Goal: Information Seeking & Learning: Learn about a topic

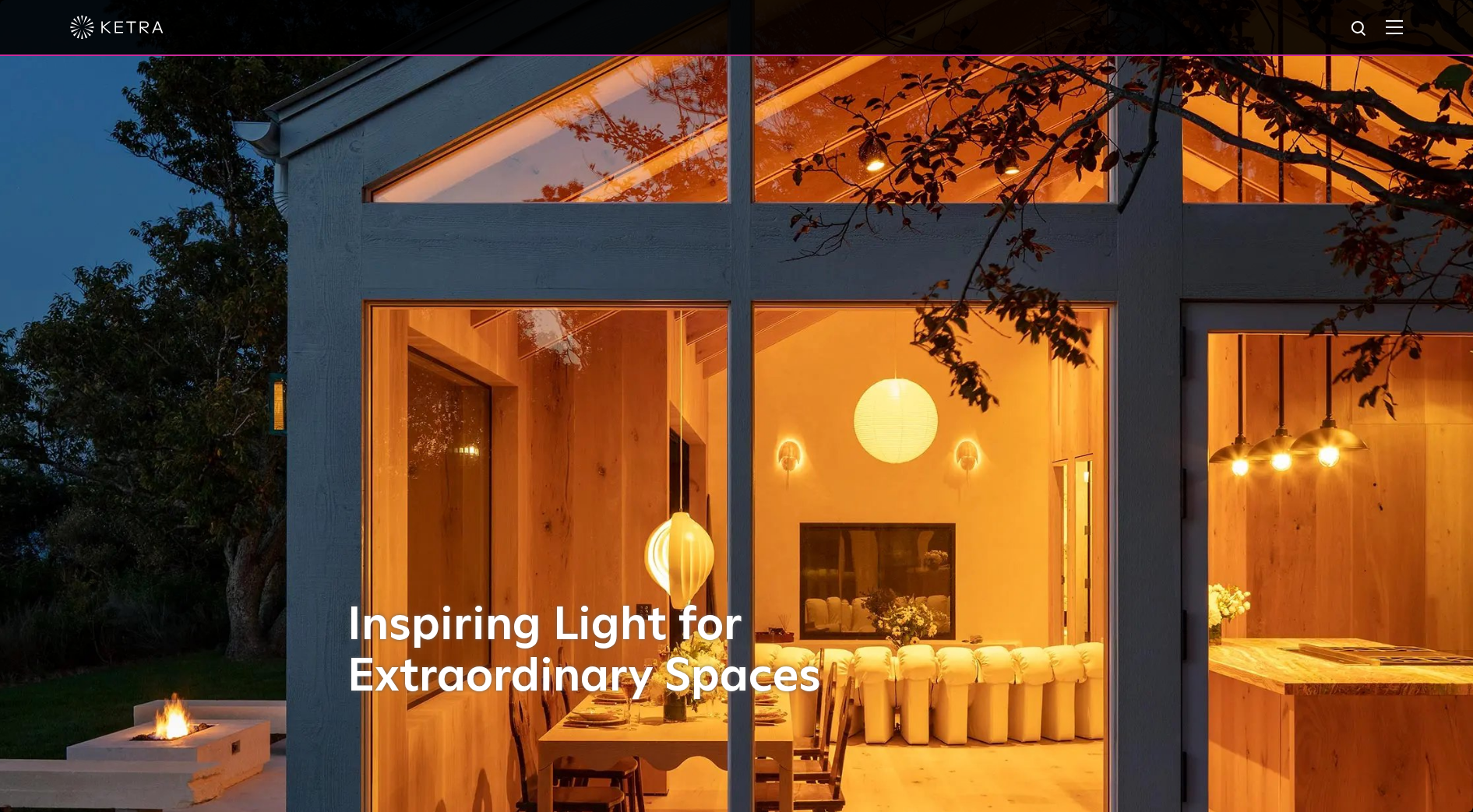
click at [1419, 32] on div at bounding box center [736, 28] width 1473 height 56
click at [1402, 31] on img at bounding box center [1394, 26] width 17 height 15
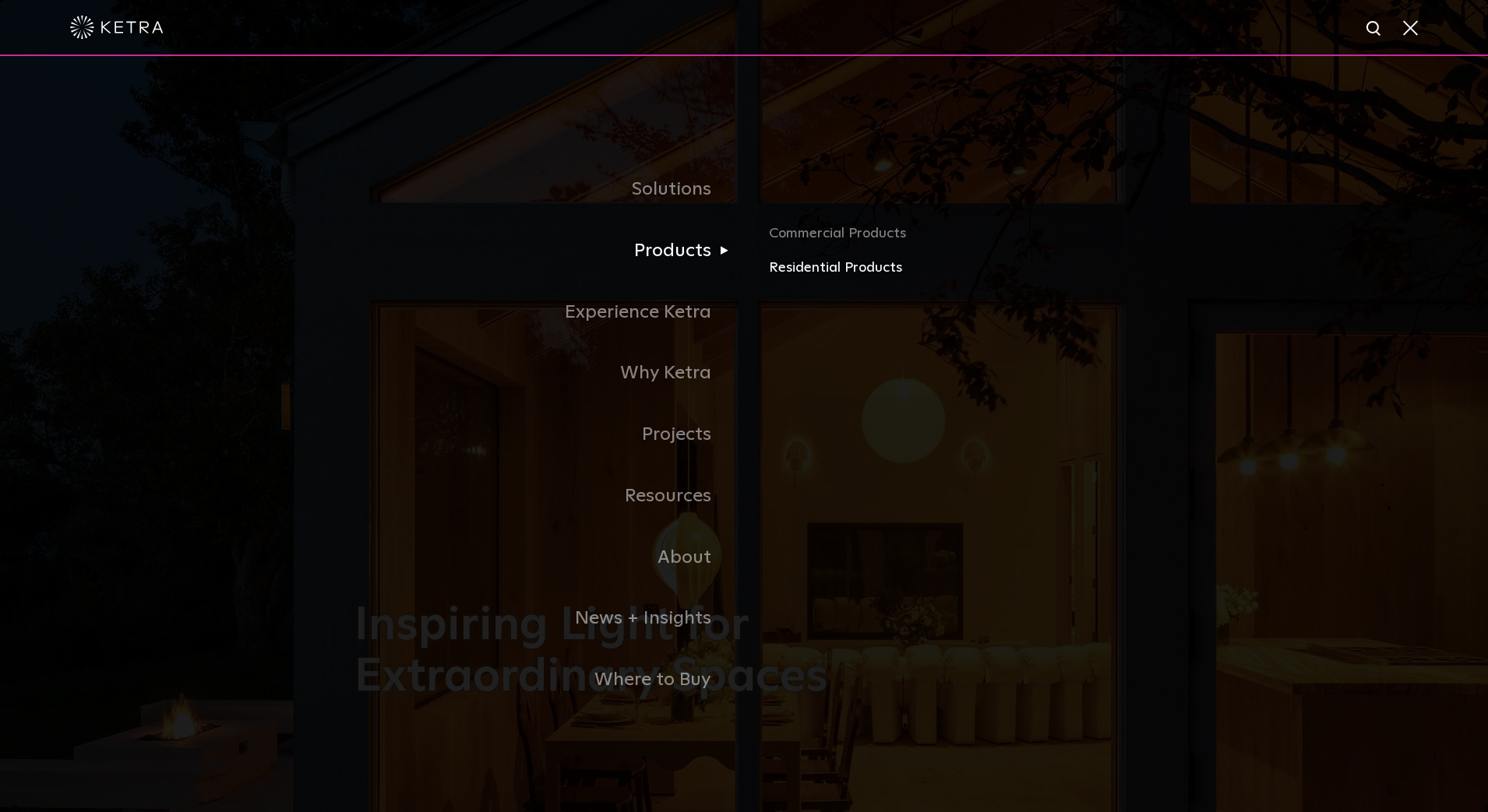
click at [823, 270] on link "Residential Products" at bounding box center [951, 268] width 365 height 23
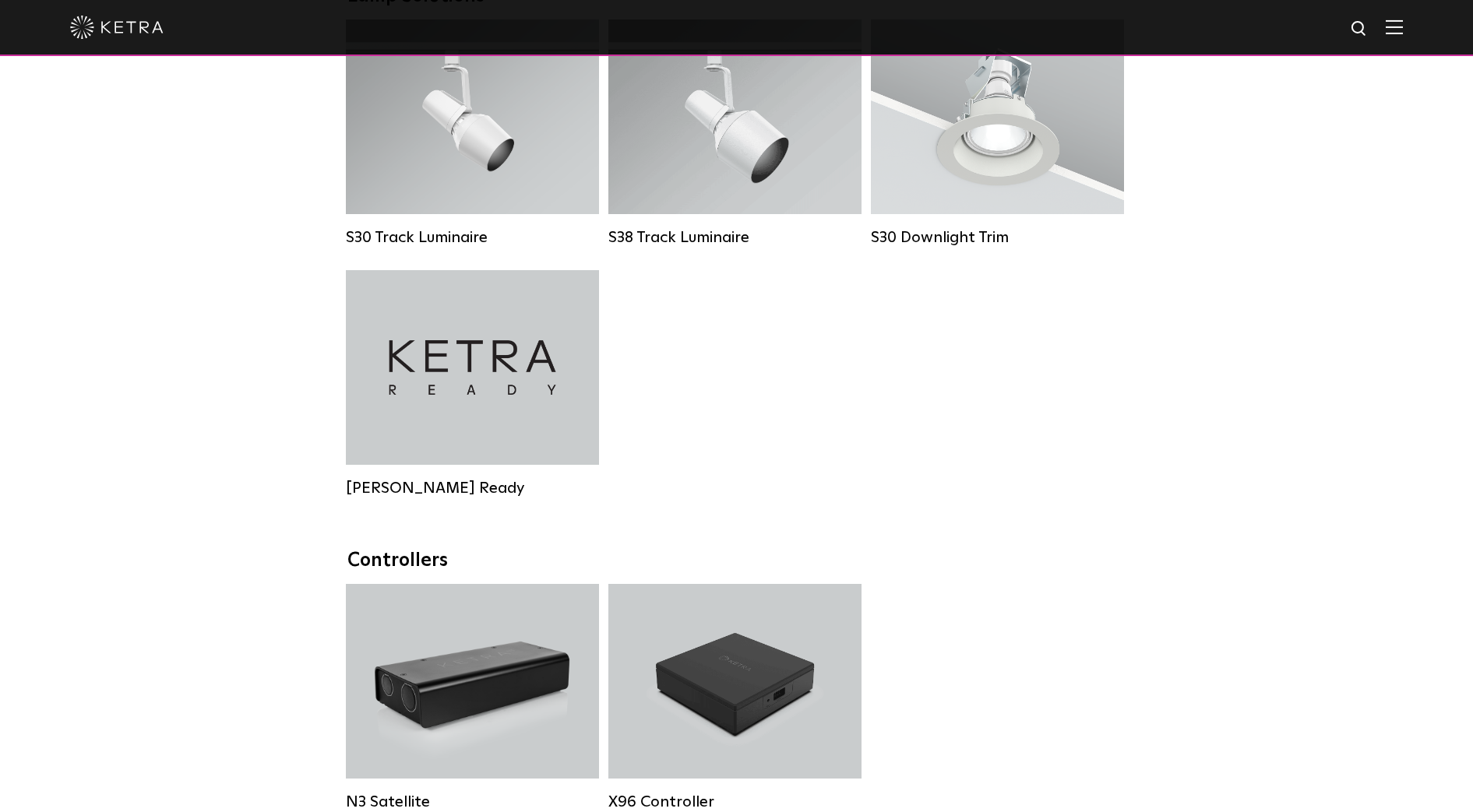
scroll to position [1461, 0]
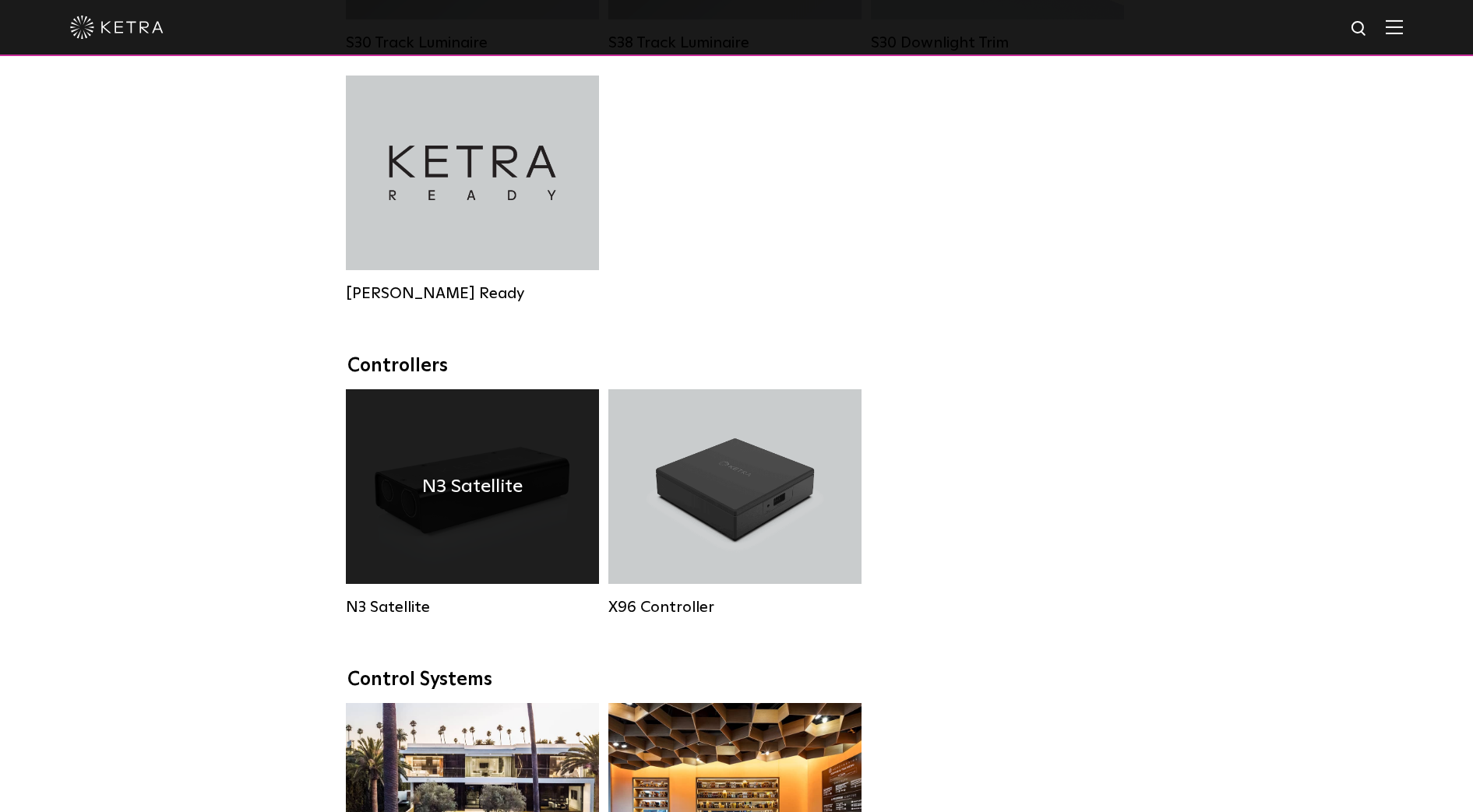
click at [481, 477] on div "N3 Satellite" at bounding box center [472, 486] width 253 height 195
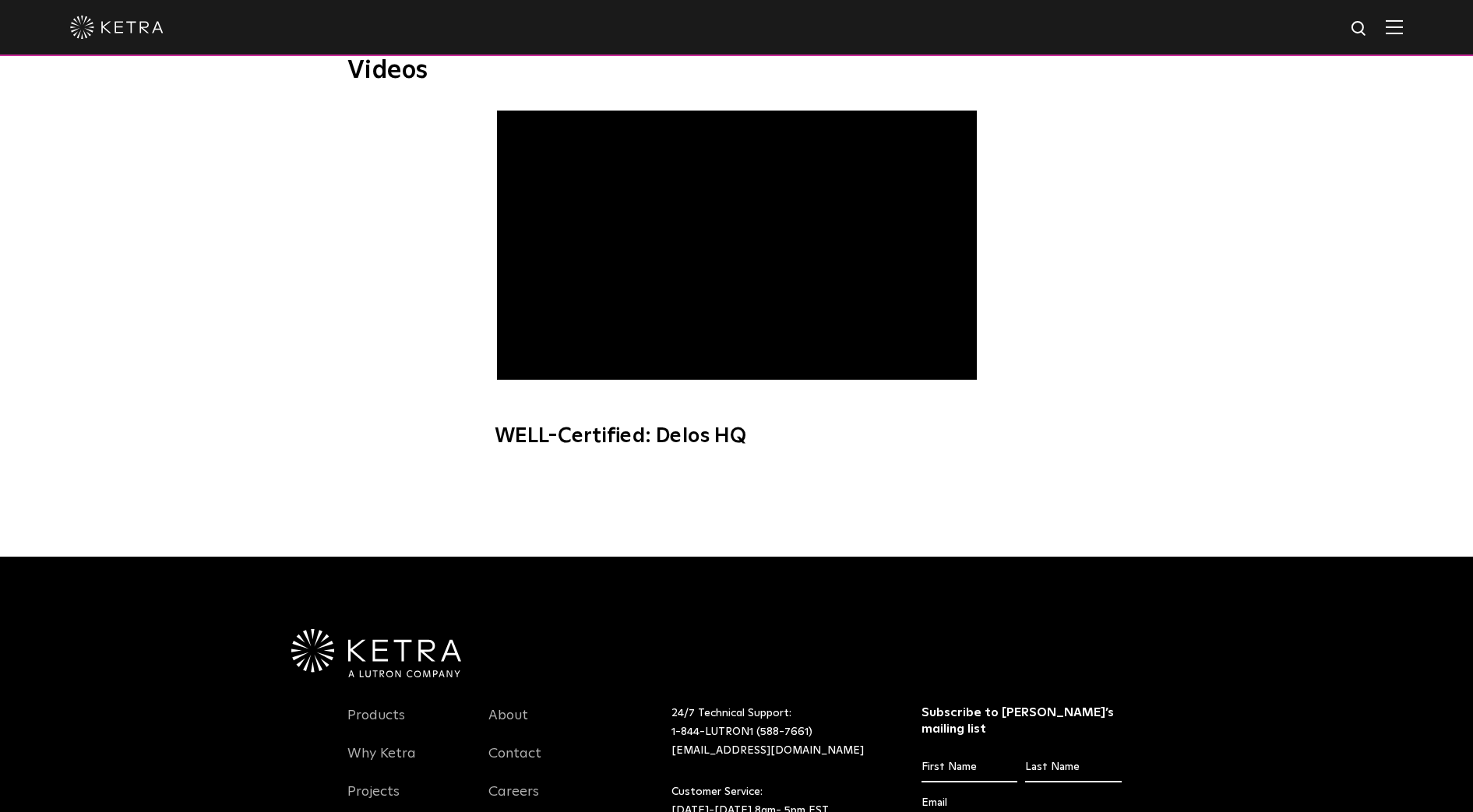
scroll to position [584, 0]
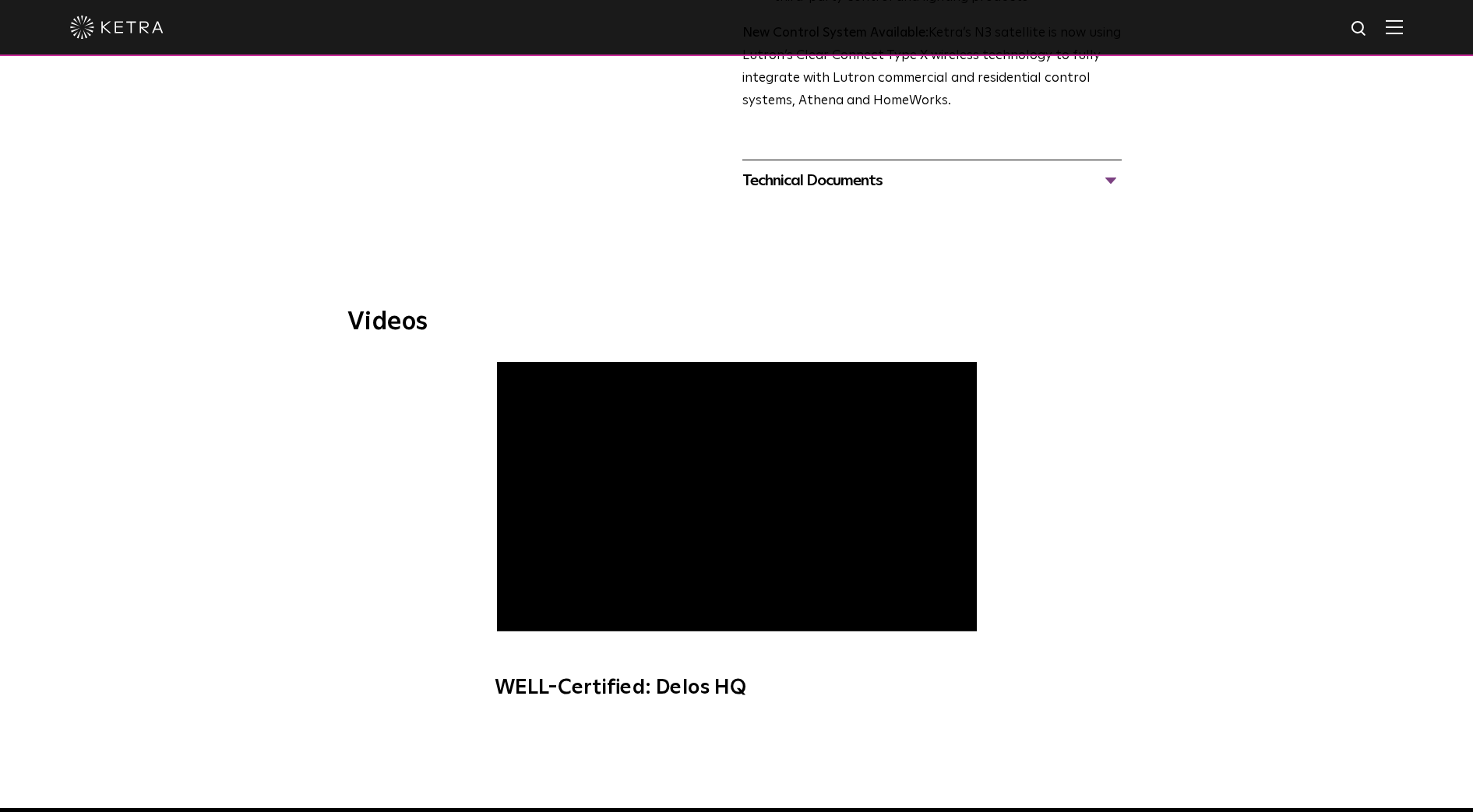
click at [898, 210] on div at bounding box center [736, 221] width 1473 height 39
click at [903, 201] on div at bounding box center [736, 221] width 1473 height 39
click at [908, 183] on div "Technical Documents" at bounding box center [932, 181] width 380 height 25
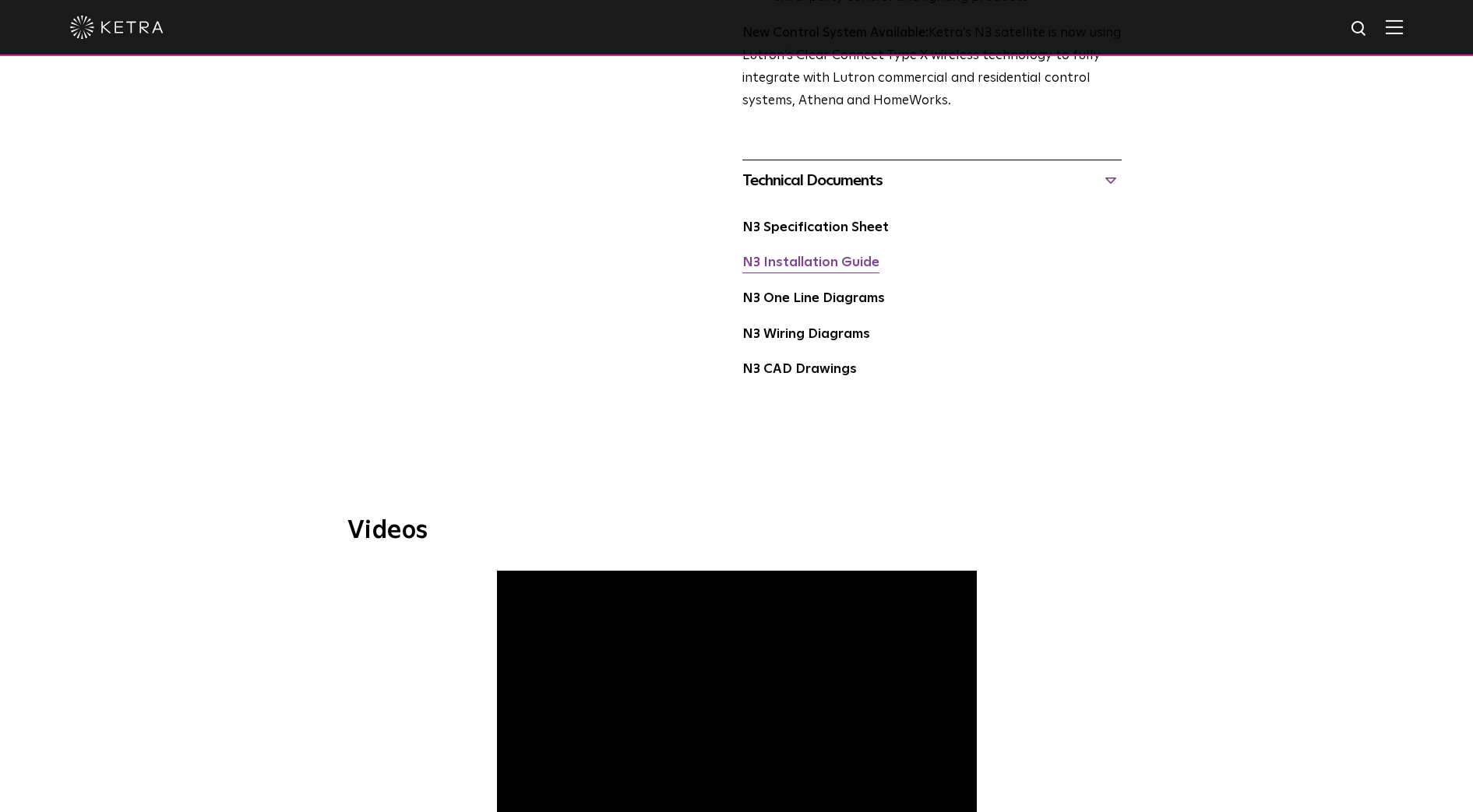
click at [864, 267] on link "N3 Installation Guide" at bounding box center [810, 262] width 137 height 13
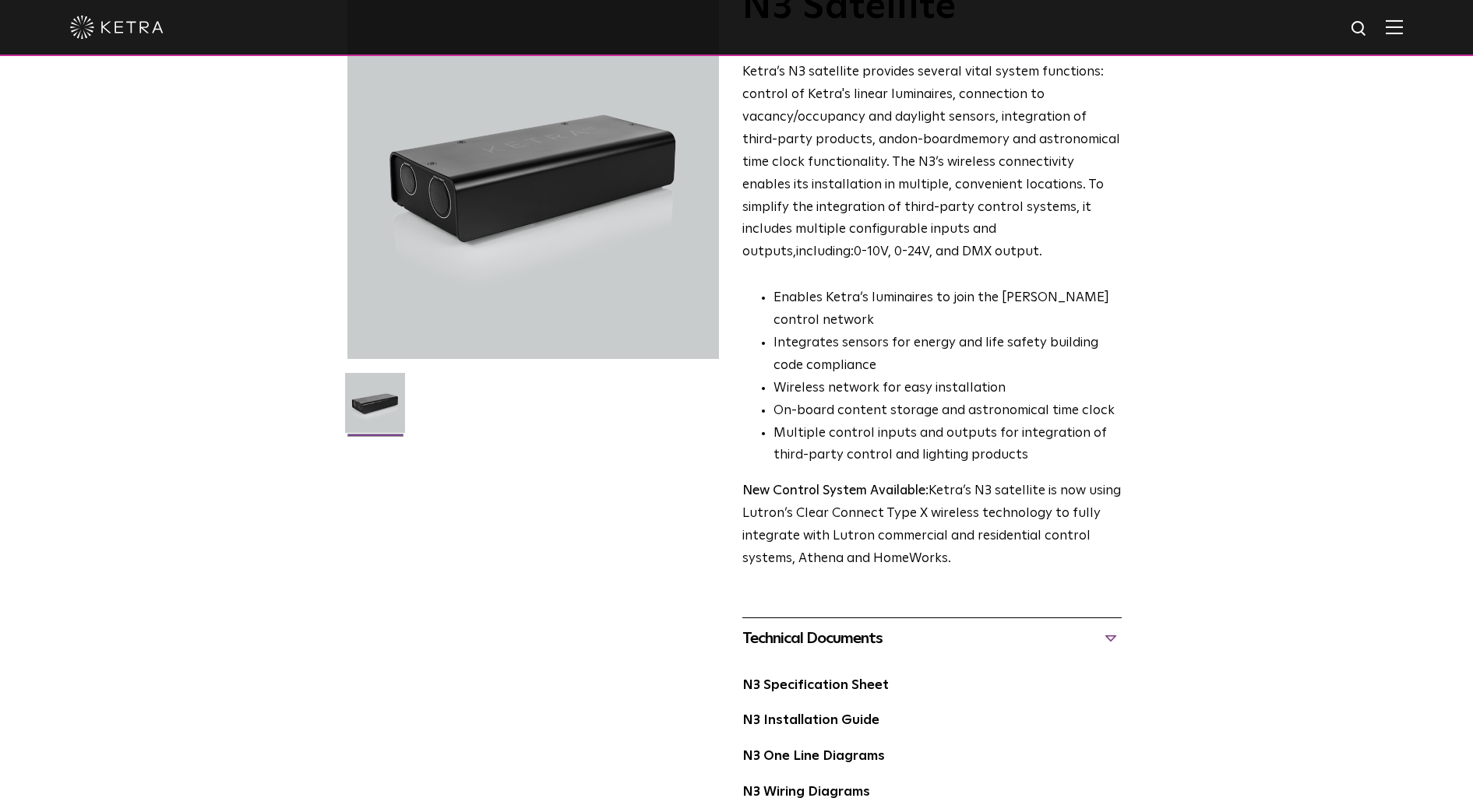
scroll to position [0, 0]
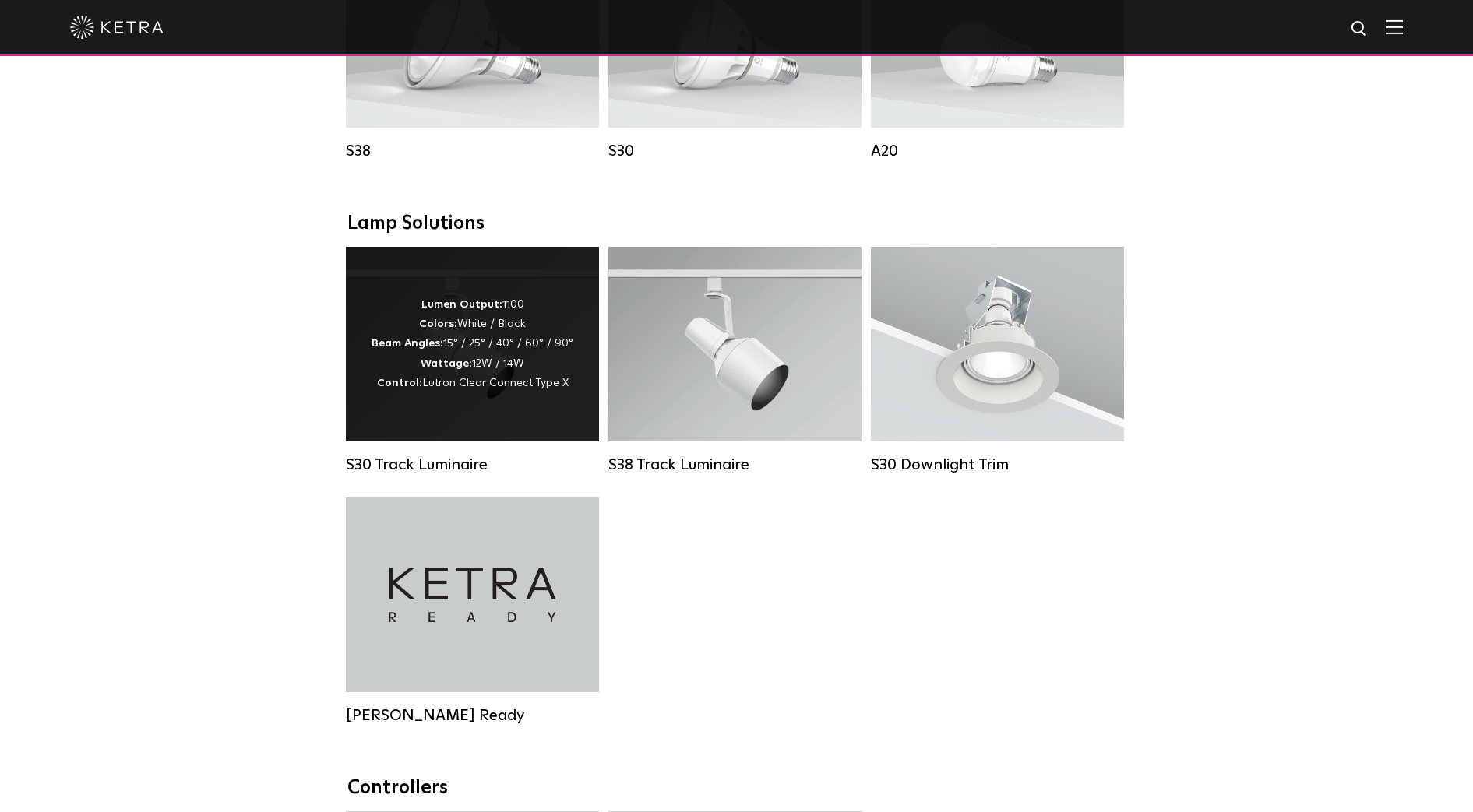
scroll to position [1071, 0]
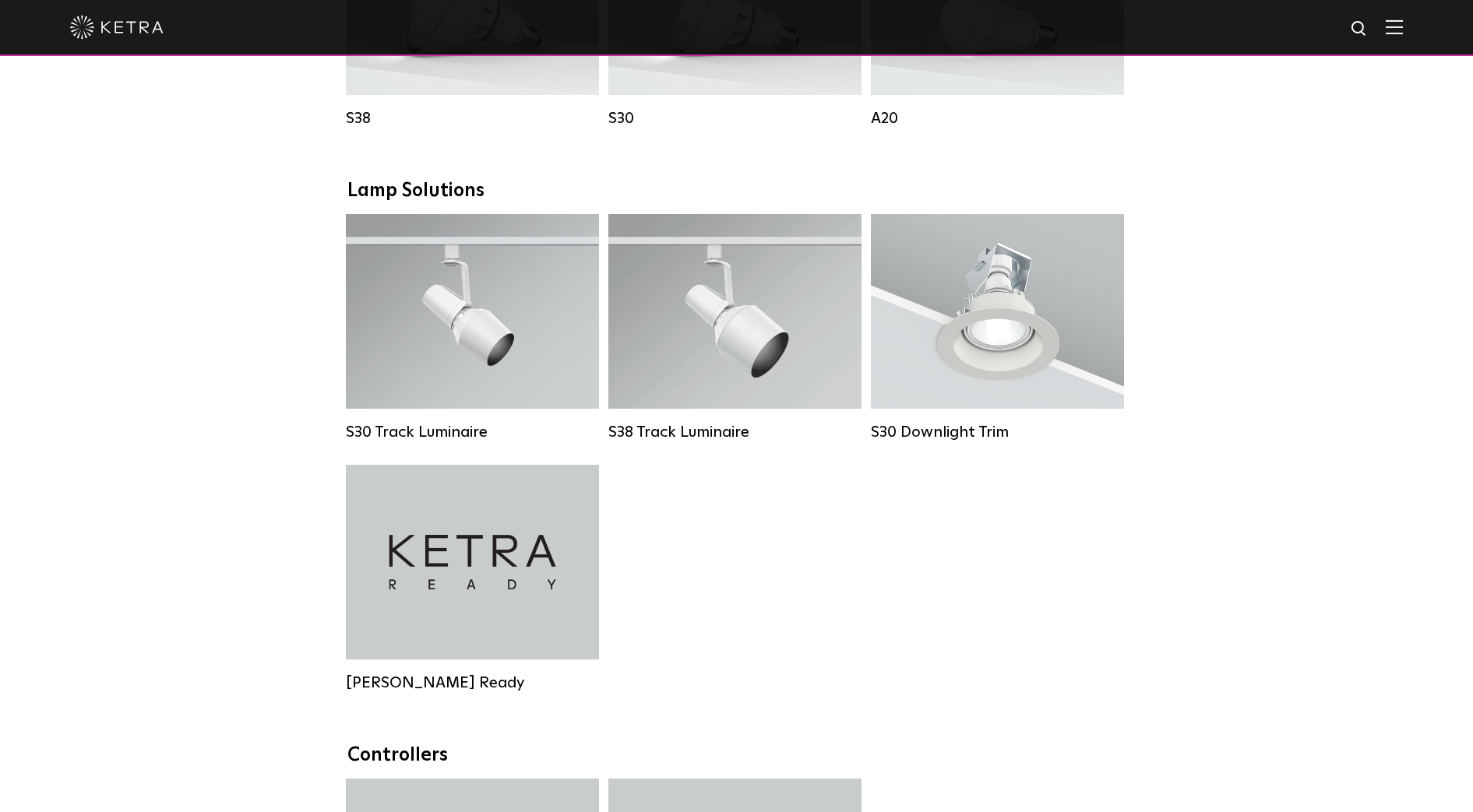
click at [776, 590] on div "S30 Track Luminaire Lumen Output: 1100 Colors: White / Black Beam Angles: 15° /…" at bounding box center [737, 465] width 791 height 501
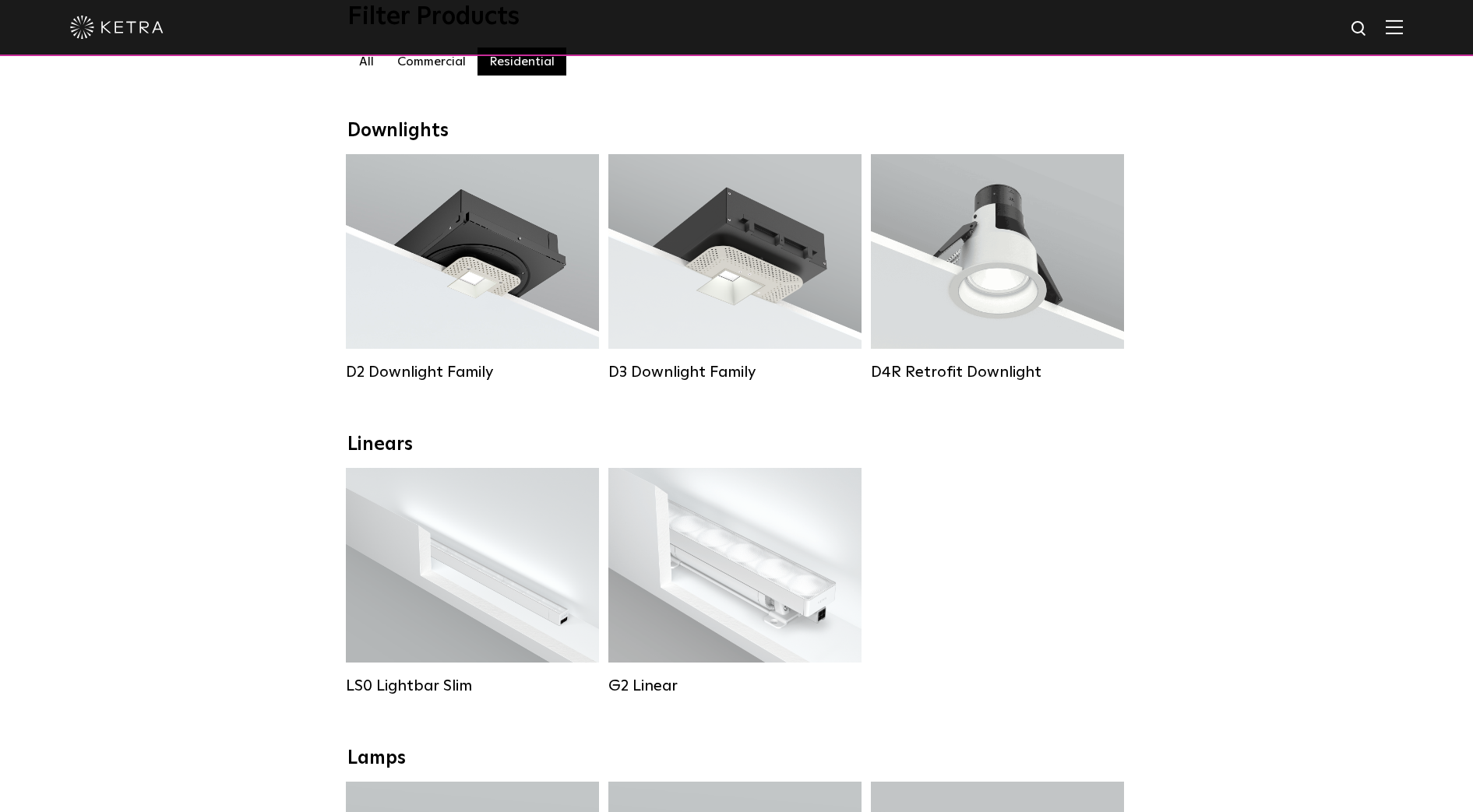
scroll to position [9, 0]
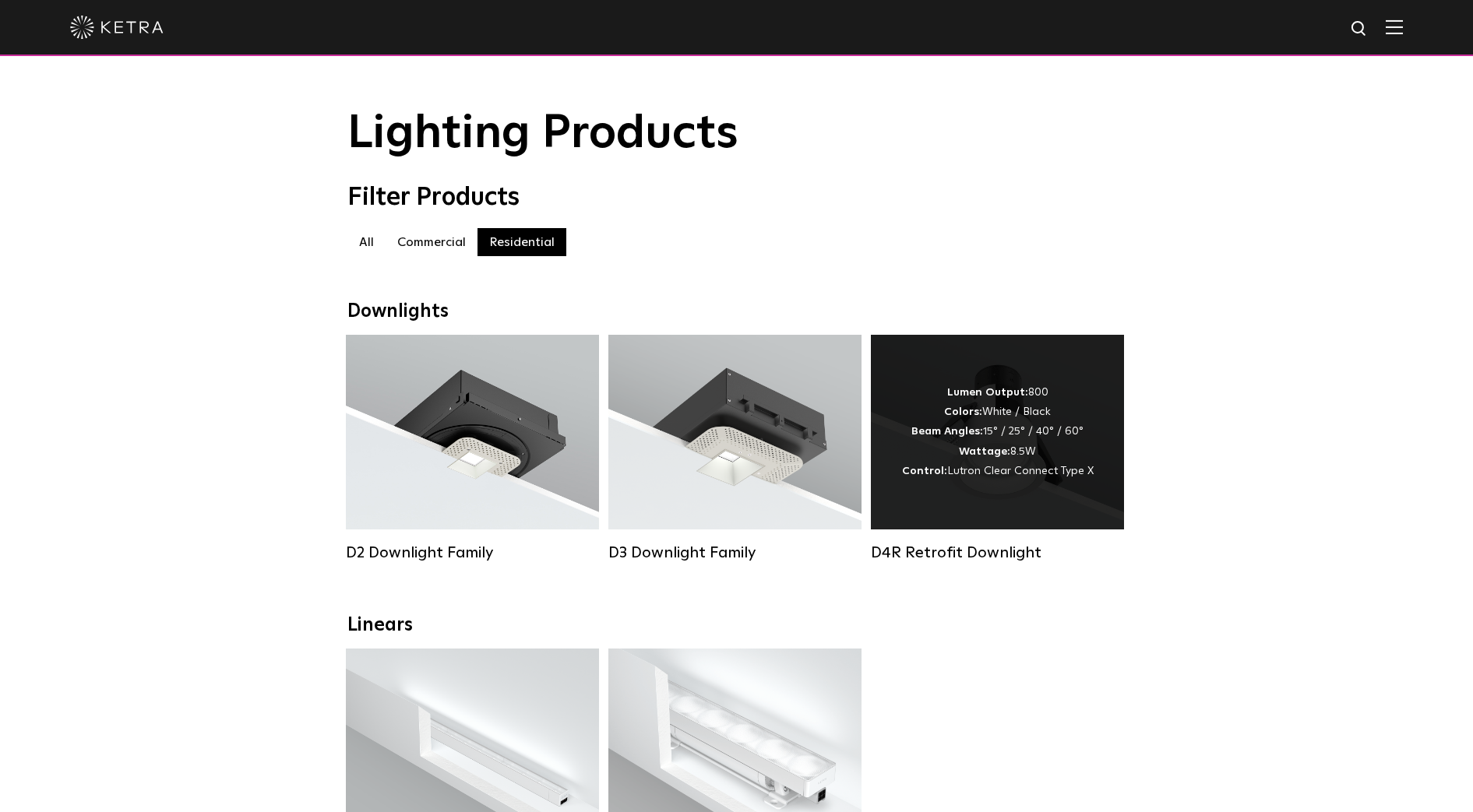
click at [997, 500] on div "Lumen Output: 800 Colors: White / Black Beam Angles: 15° / 25° / 40° / 60° Watt…" at bounding box center [997, 432] width 253 height 195
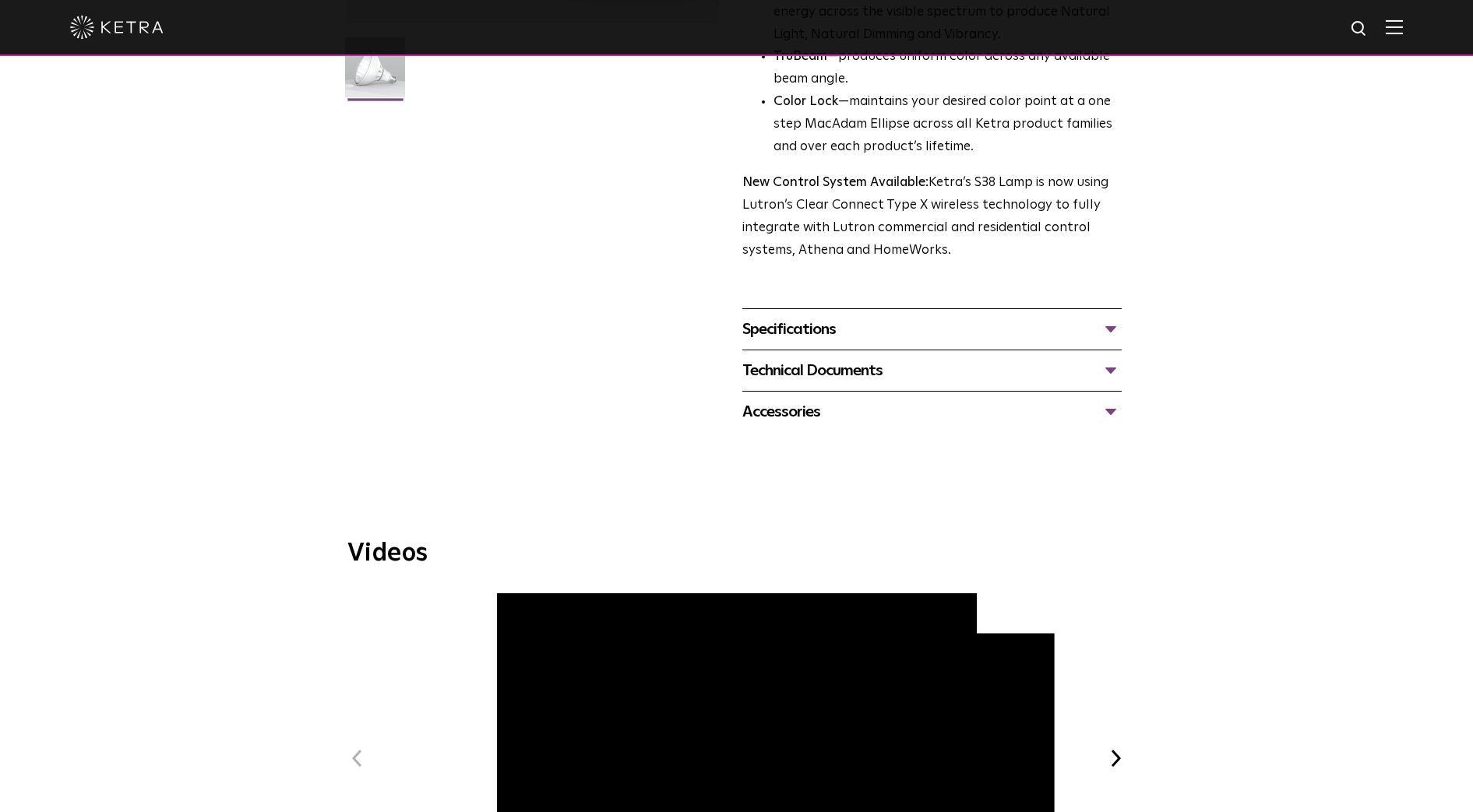
scroll to position [681, 0]
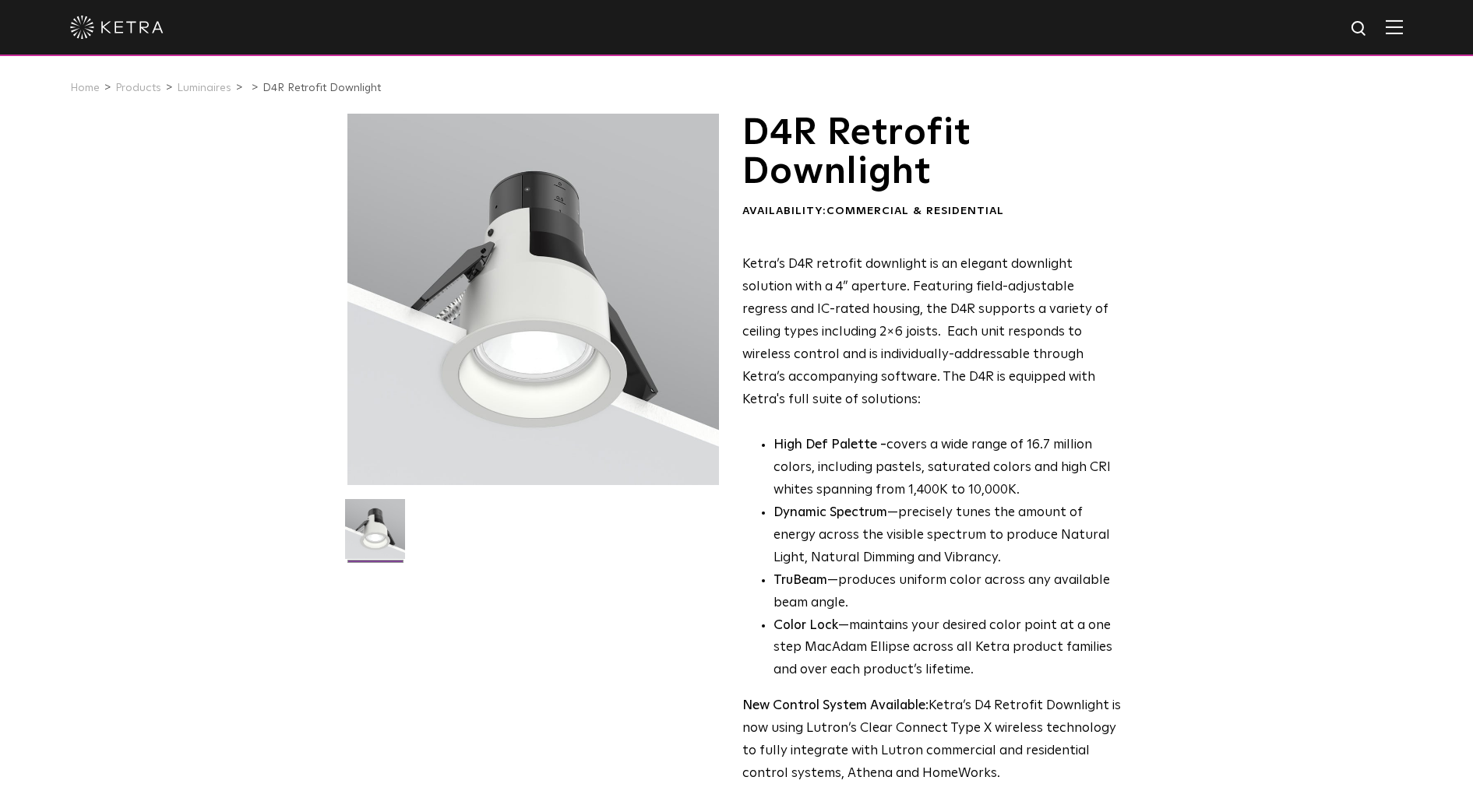
drag, startPoint x: 547, startPoint y: 321, endPoint x: 469, endPoint y: 610, distance: 299.3
click at [467, 609] on div "D4R Retrofit Downlight Availability: Commercial & Residential Ketra’s D4R retro…" at bounding box center [737, 515] width 778 height 801
click at [1142, 124] on div "D4R Retrofit Downlight Availability: Commercial & Residential Ketra’s D4R retro…" at bounding box center [736, 515] width 1473 height 801
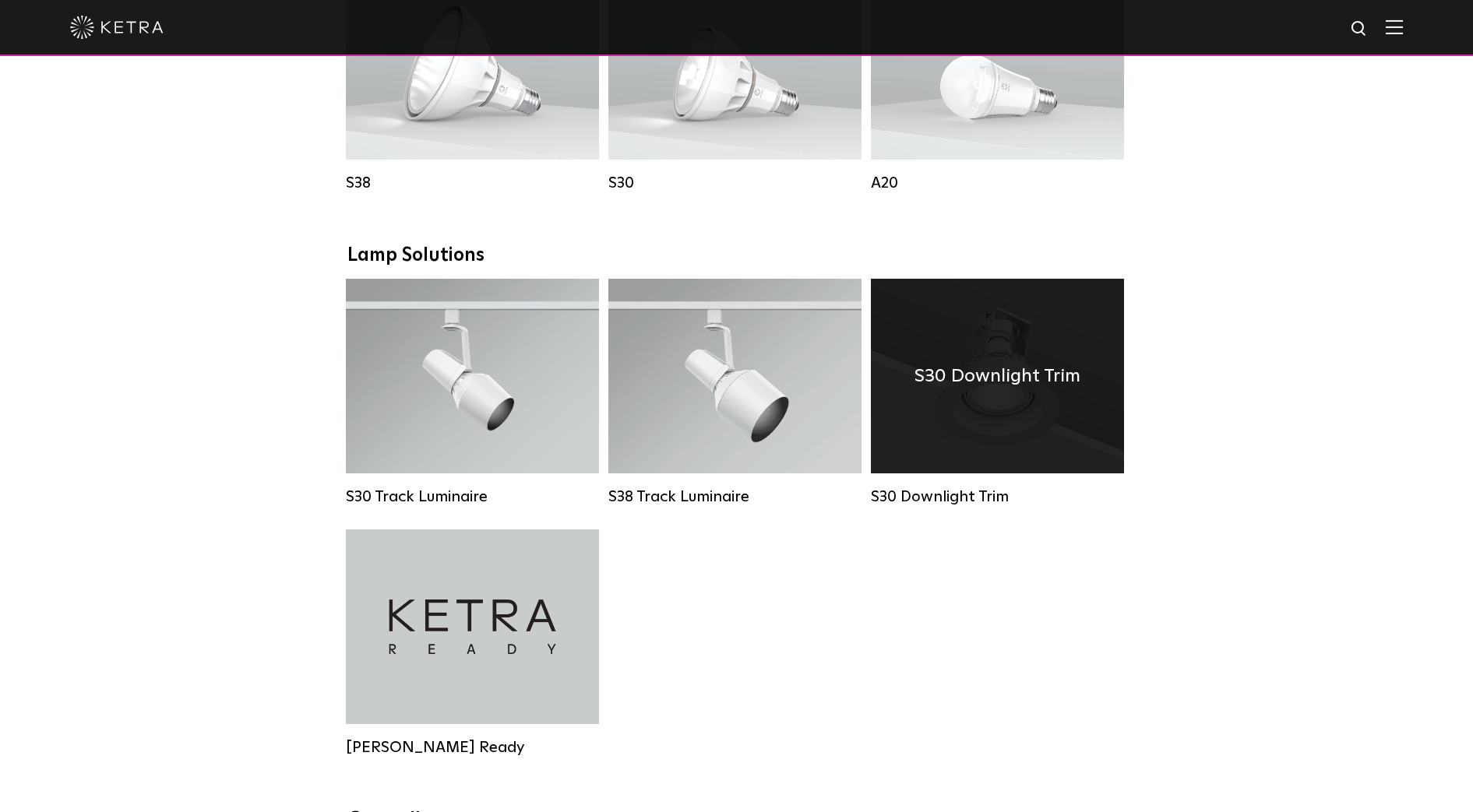
scroll to position [982, 0]
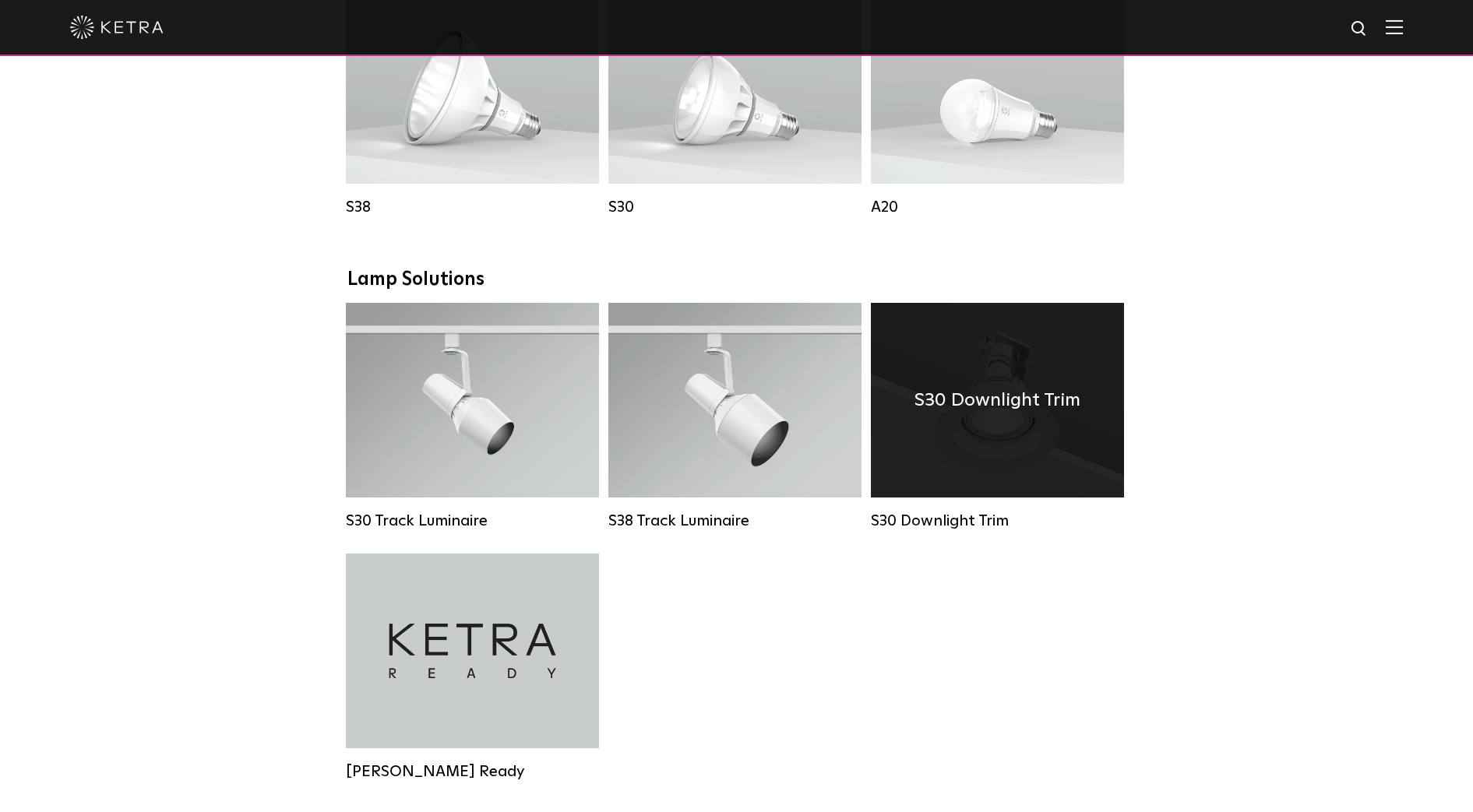
click at [991, 412] on h4 "S30 Downlight Trim" at bounding box center [997, 401] width 166 height 30
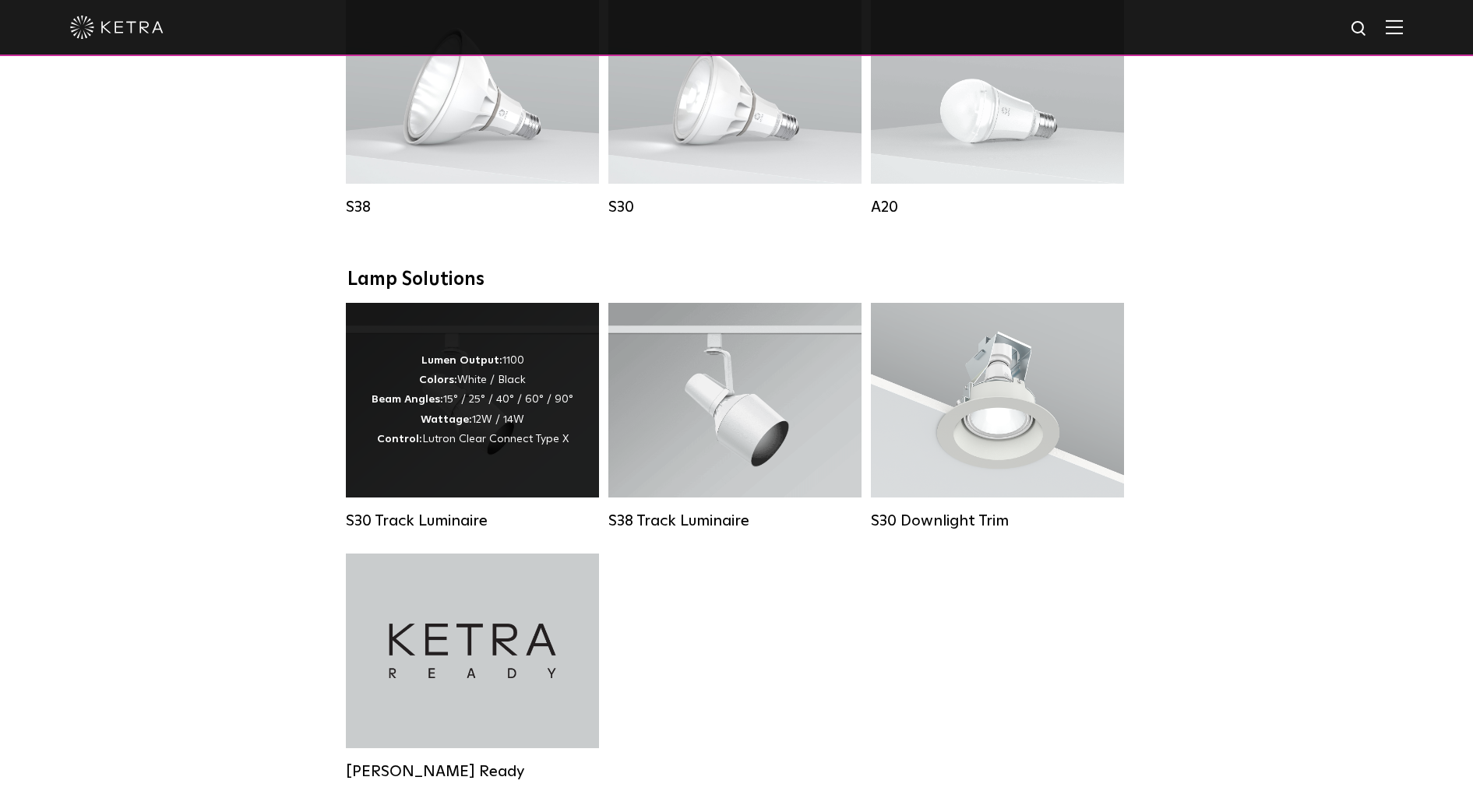
click at [465, 473] on div "Lumen Output: 1100 Colors: White / Black Beam Angles: 15° / 25° / 40° / 60° / 9…" at bounding box center [472, 400] width 253 height 195
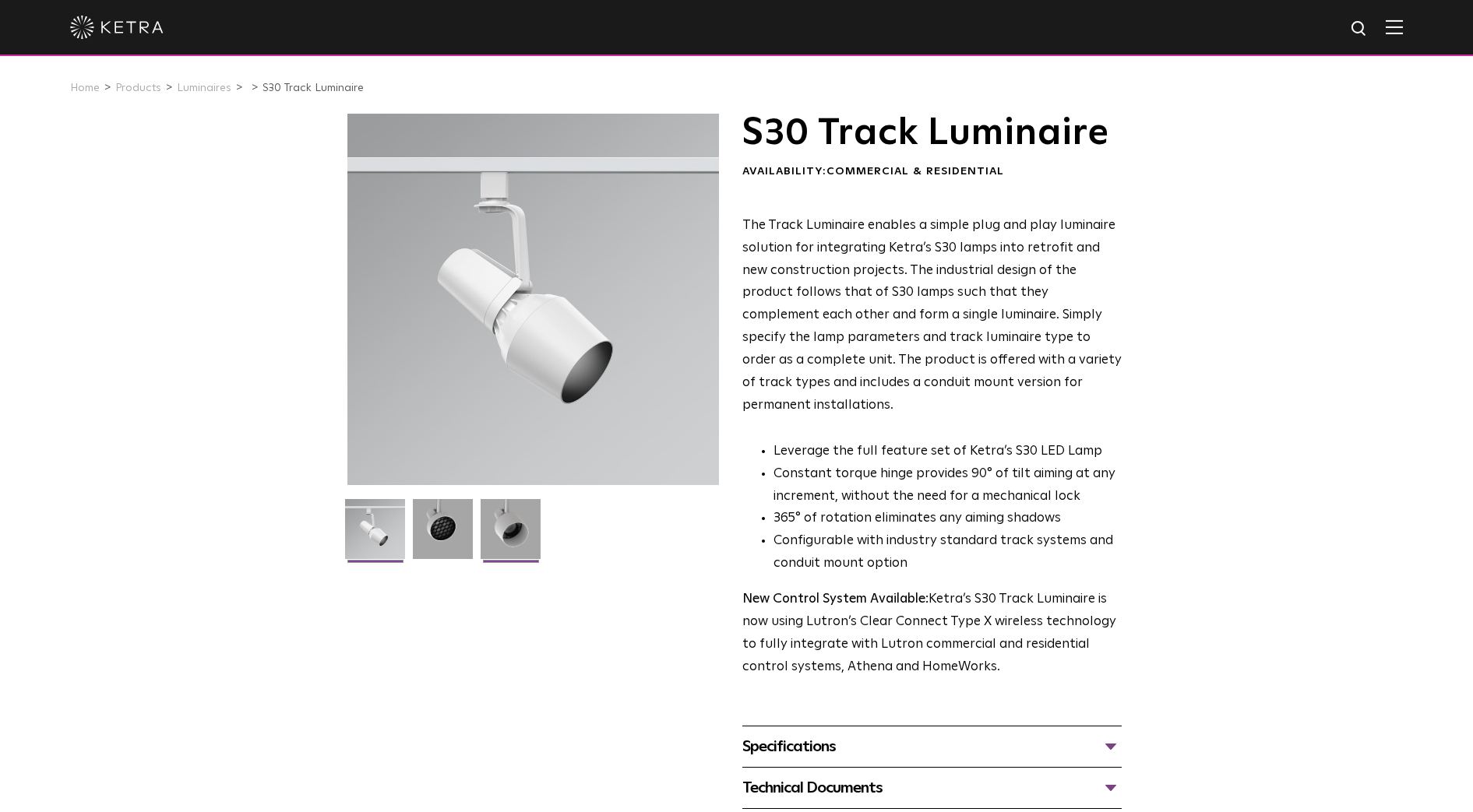
click at [516, 544] on img at bounding box center [510, 535] width 60 height 71
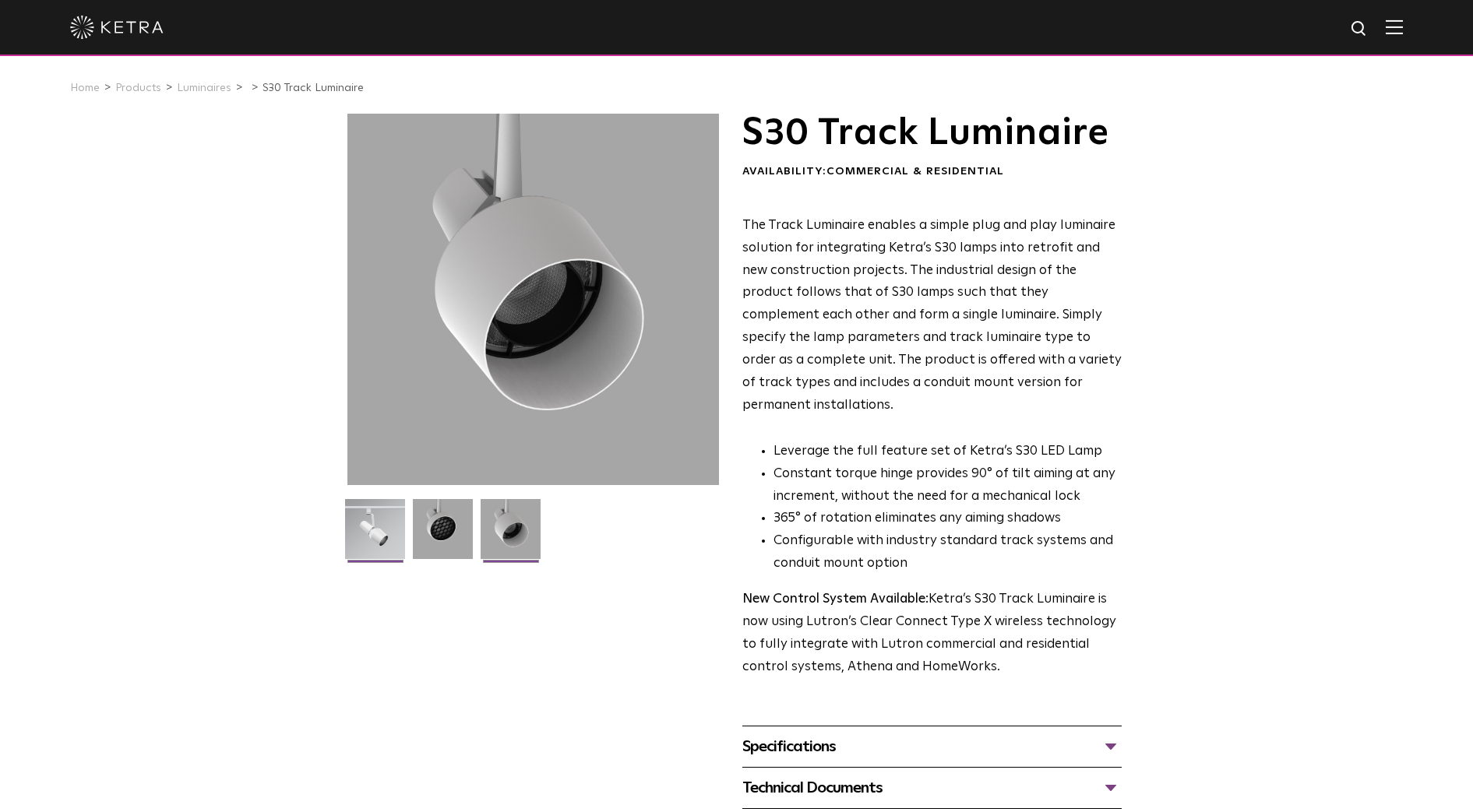
click at [387, 520] on img at bounding box center [375, 535] width 60 height 71
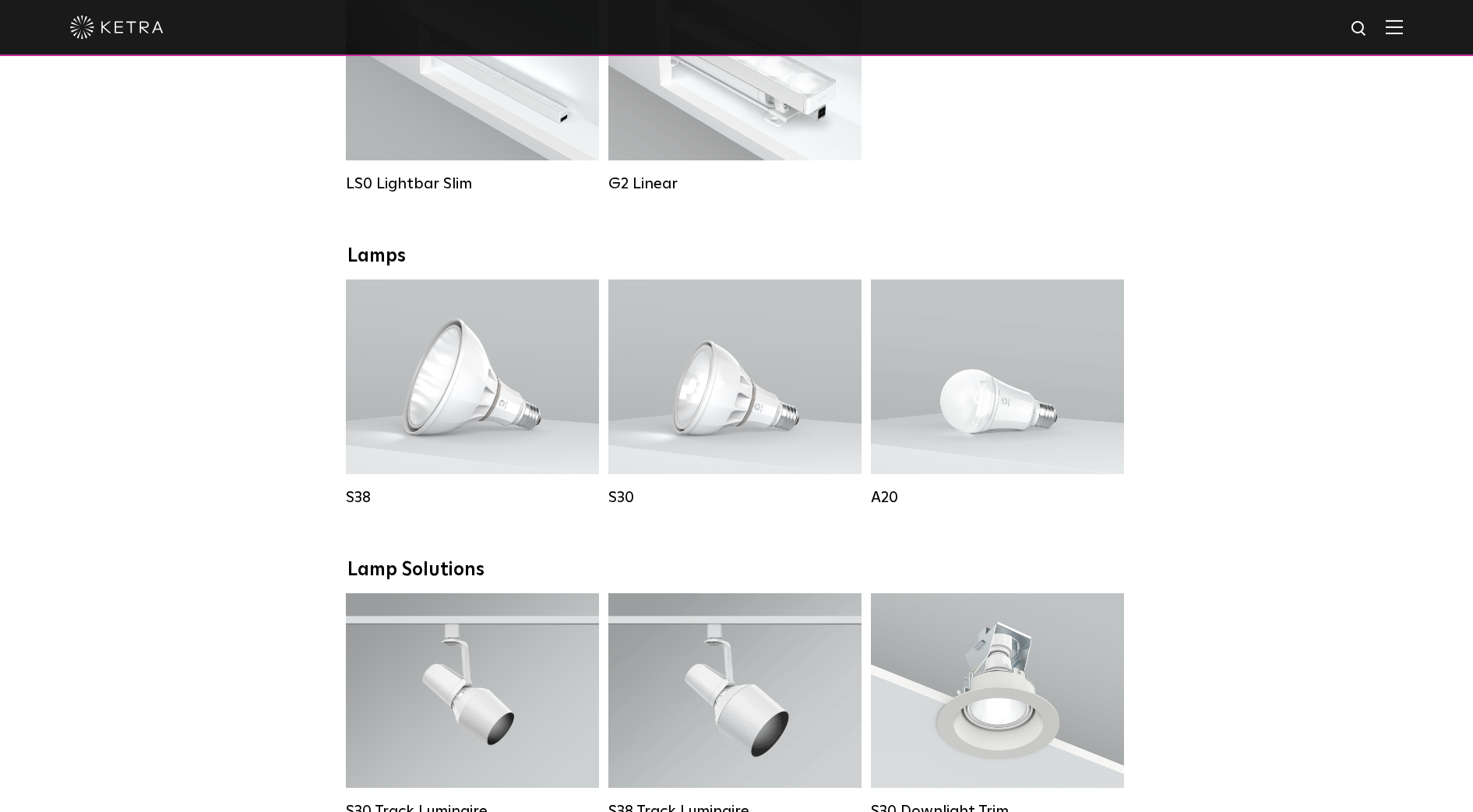
scroll to position [884, 0]
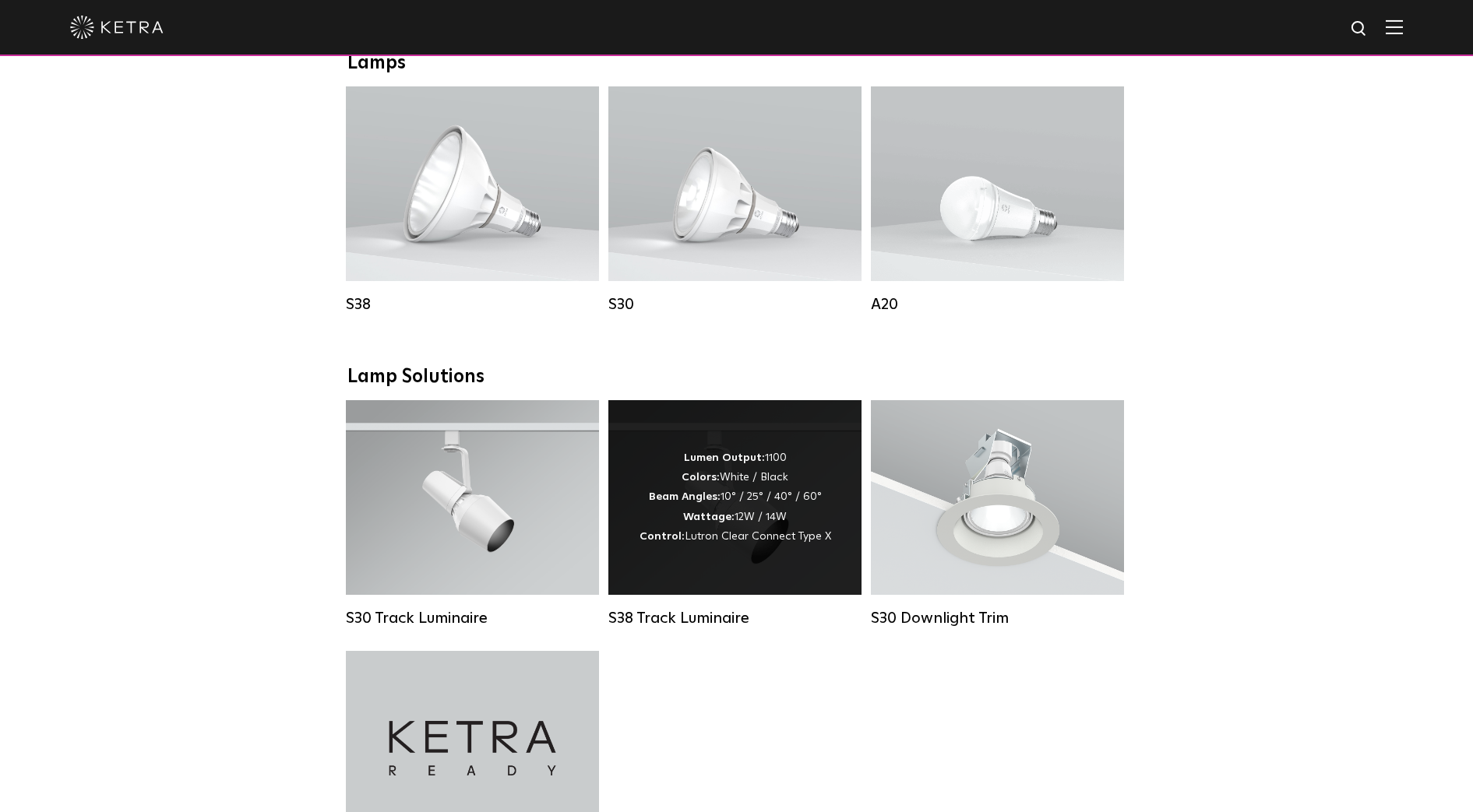
click at [748, 500] on div "Lumen Output: 1100 Colors: White / Black Beam Angles: 10° / 25° / 40° / 60° Wat…" at bounding box center [734, 497] width 192 height 98
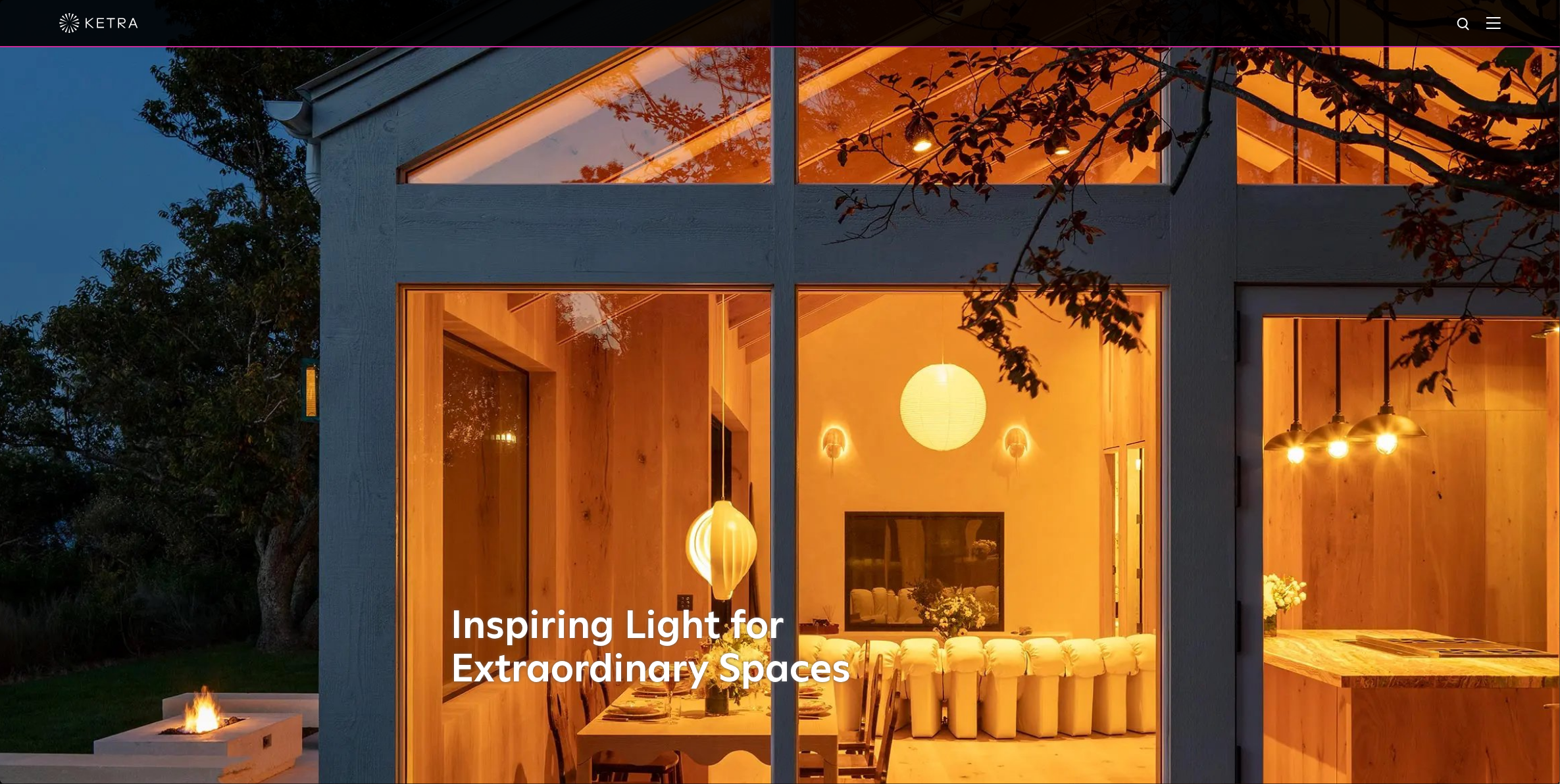
click at [1501, 28] on img at bounding box center [1493, 22] width 14 height 13
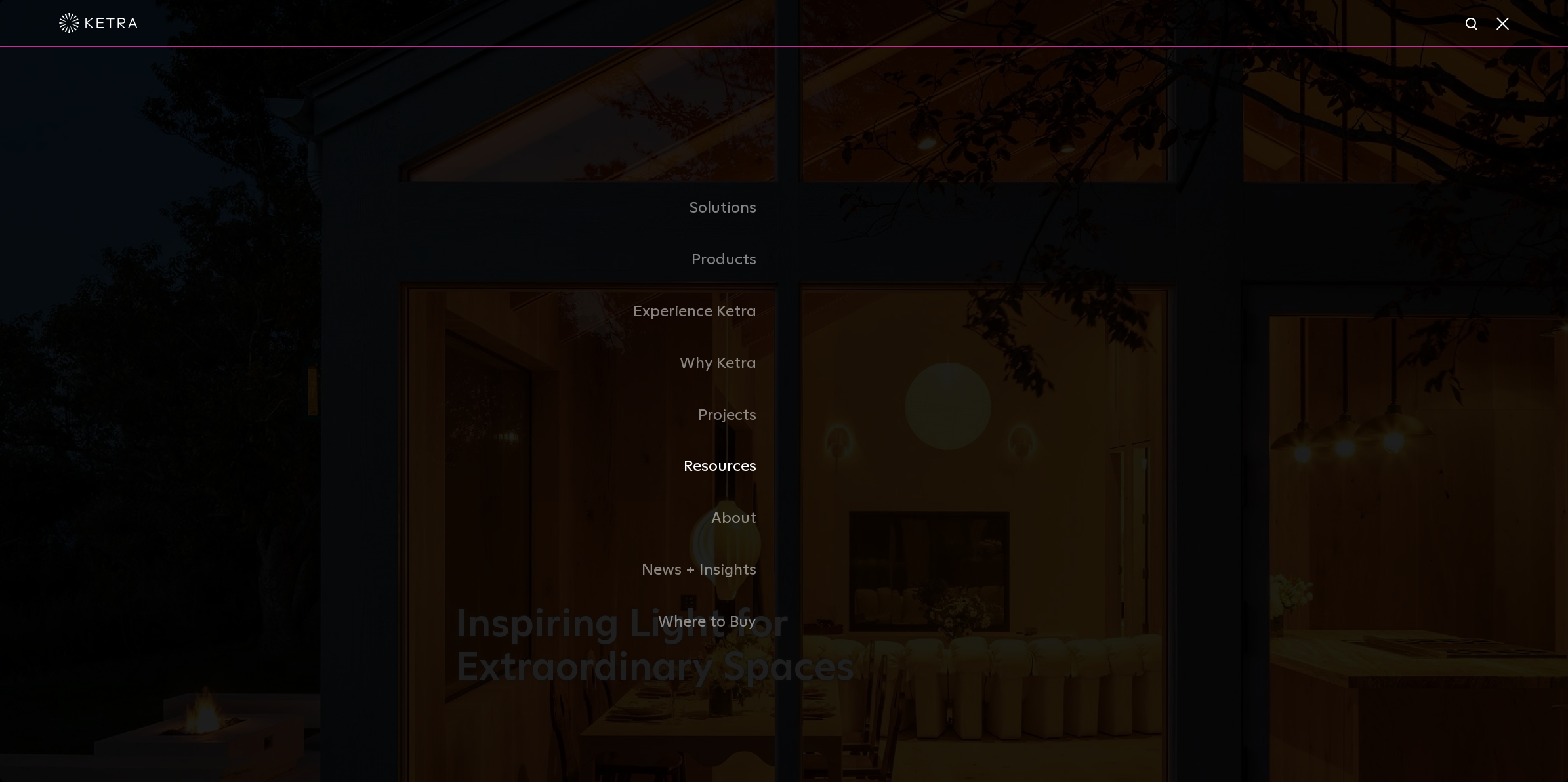
click at [750, 466] on link "Resources" at bounding box center [619, 467] width 328 height 52
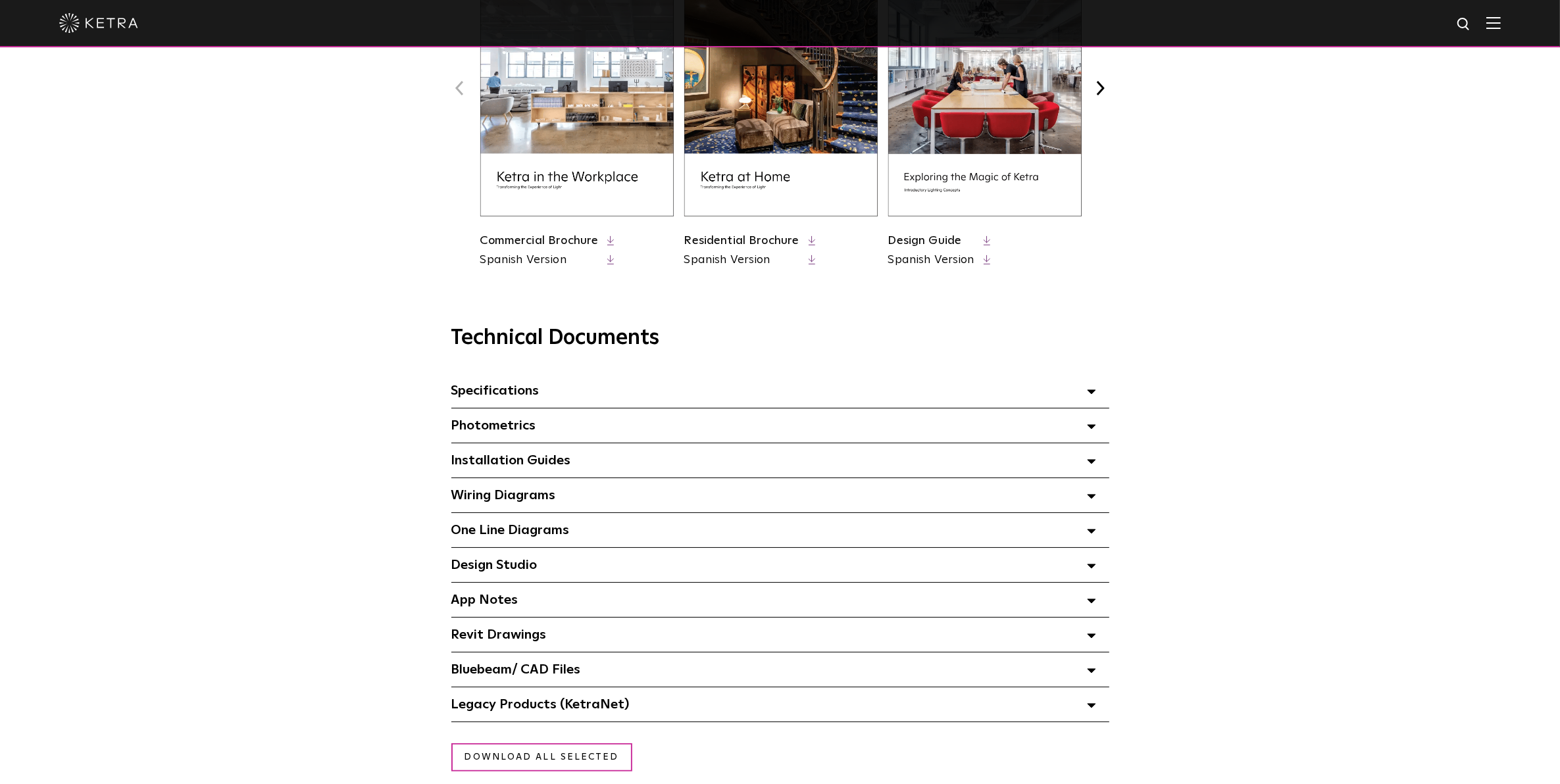
scroll to position [657, 0]
click at [606, 399] on div "Specifications Select checkboxes to use the bulk download option below" at bounding box center [780, 389] width 658 height 34
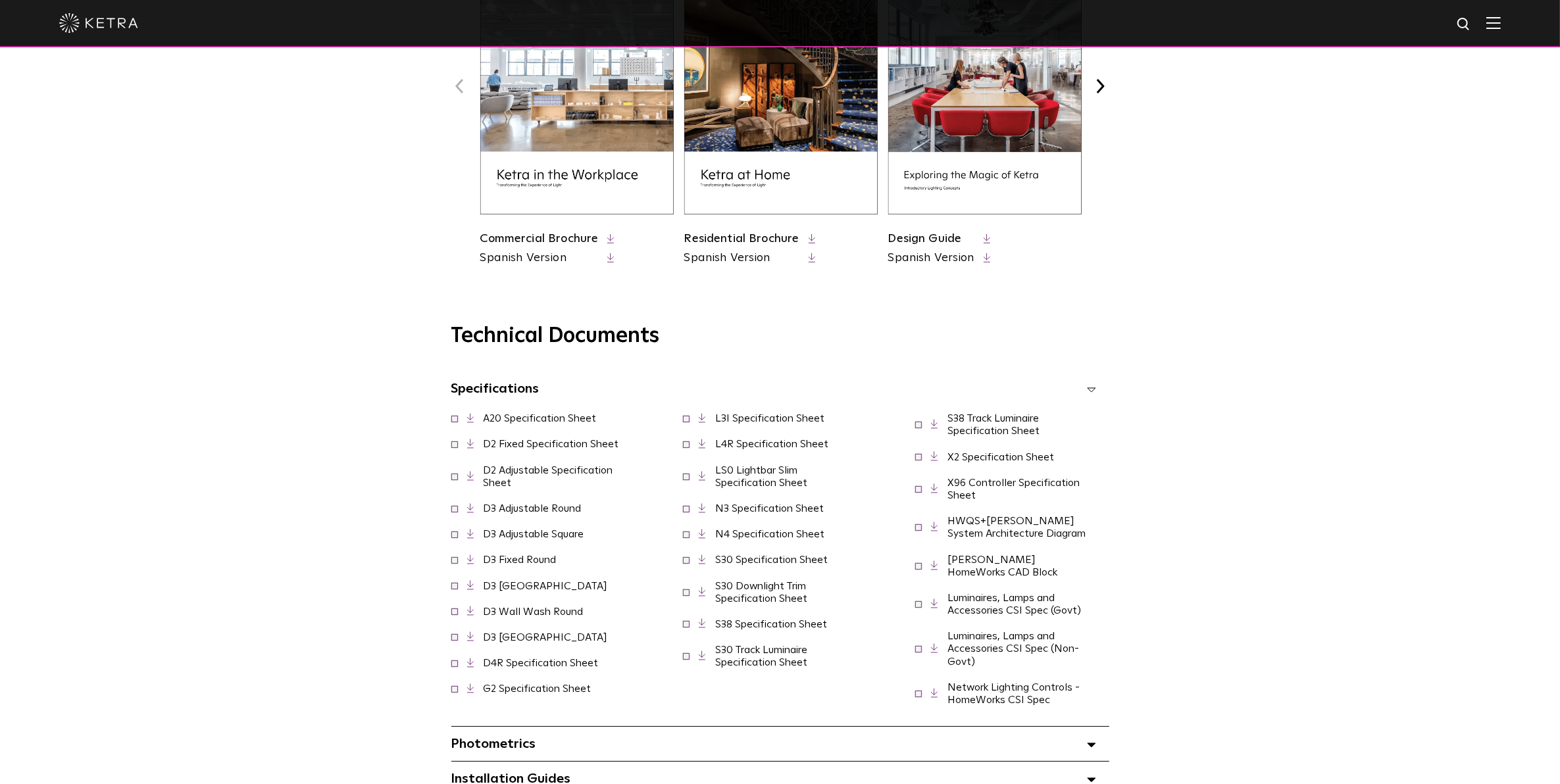
click at [606, 399] on div "Specifications Select checkboxes to use the bulk download option below" at bounding box center [780, 389] width 658 height 34
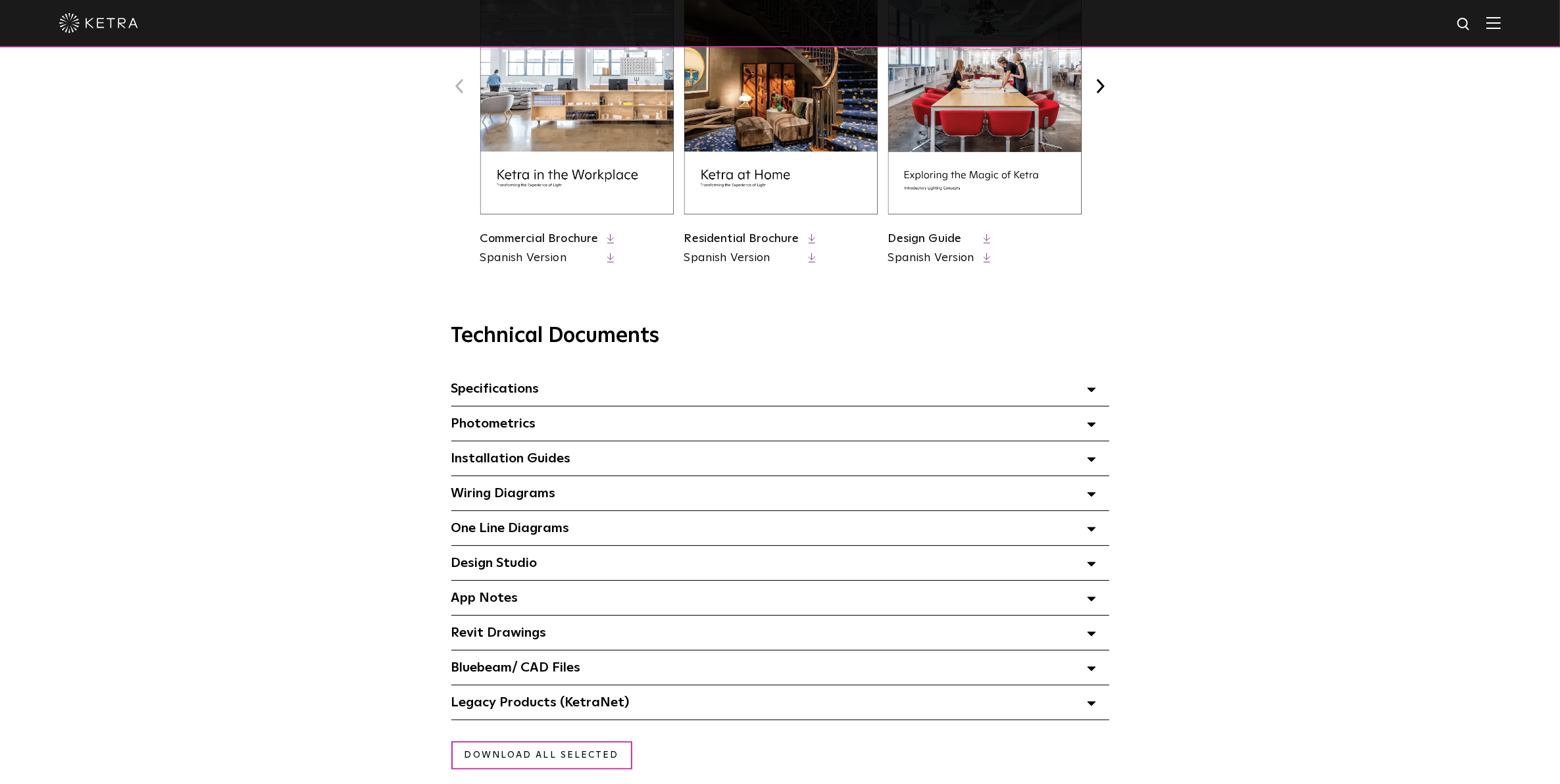
click at [596, 426] on div "Photometrics Select checkboxes to use the bulk download option below" at bounding box center [780, 423] width 658 height 34
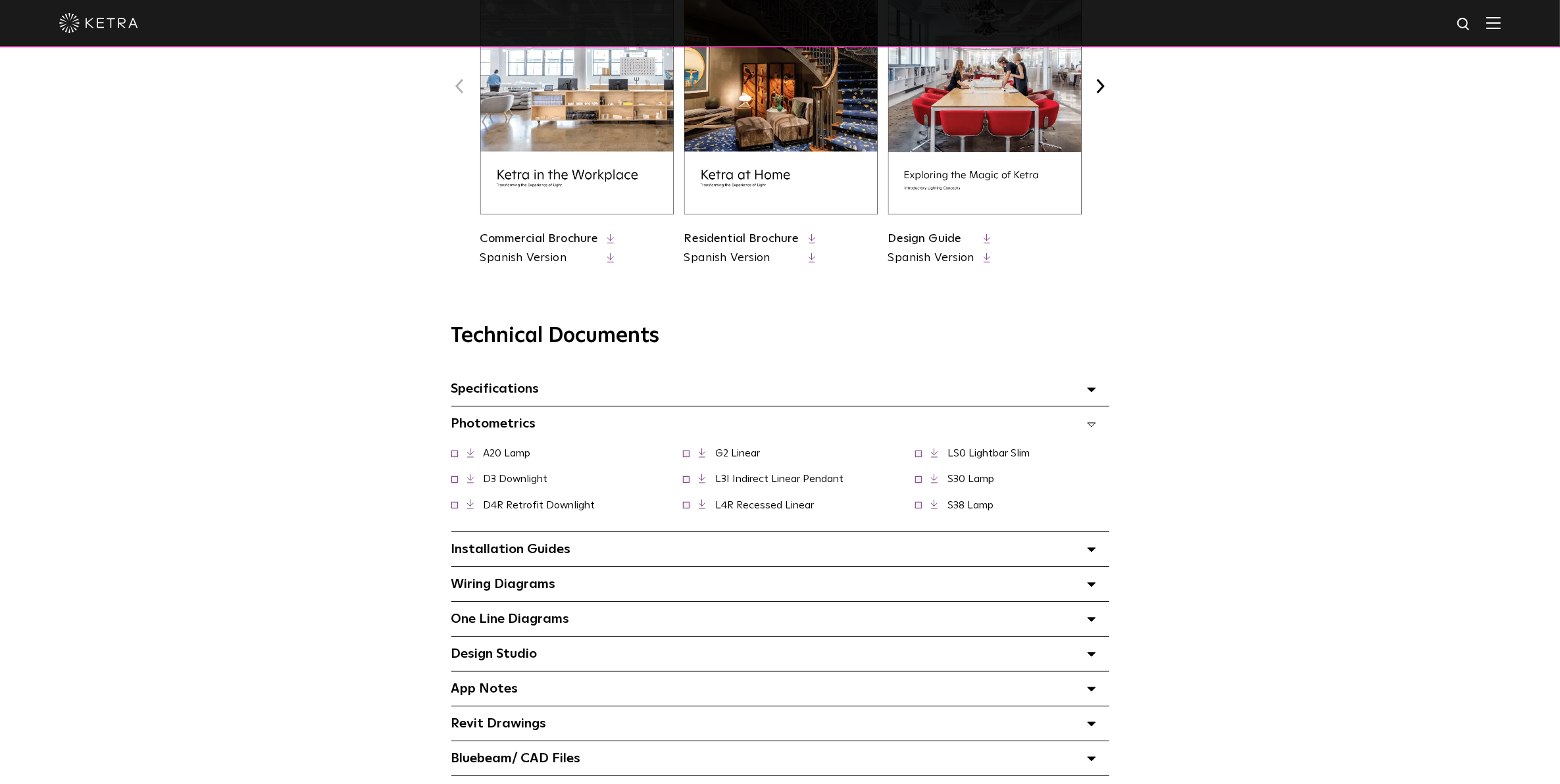
click at [596, 426] on div "Photometrics Select checkboxes to use the bulk download option below" at bounding box center [780, 423] width 658 height 34
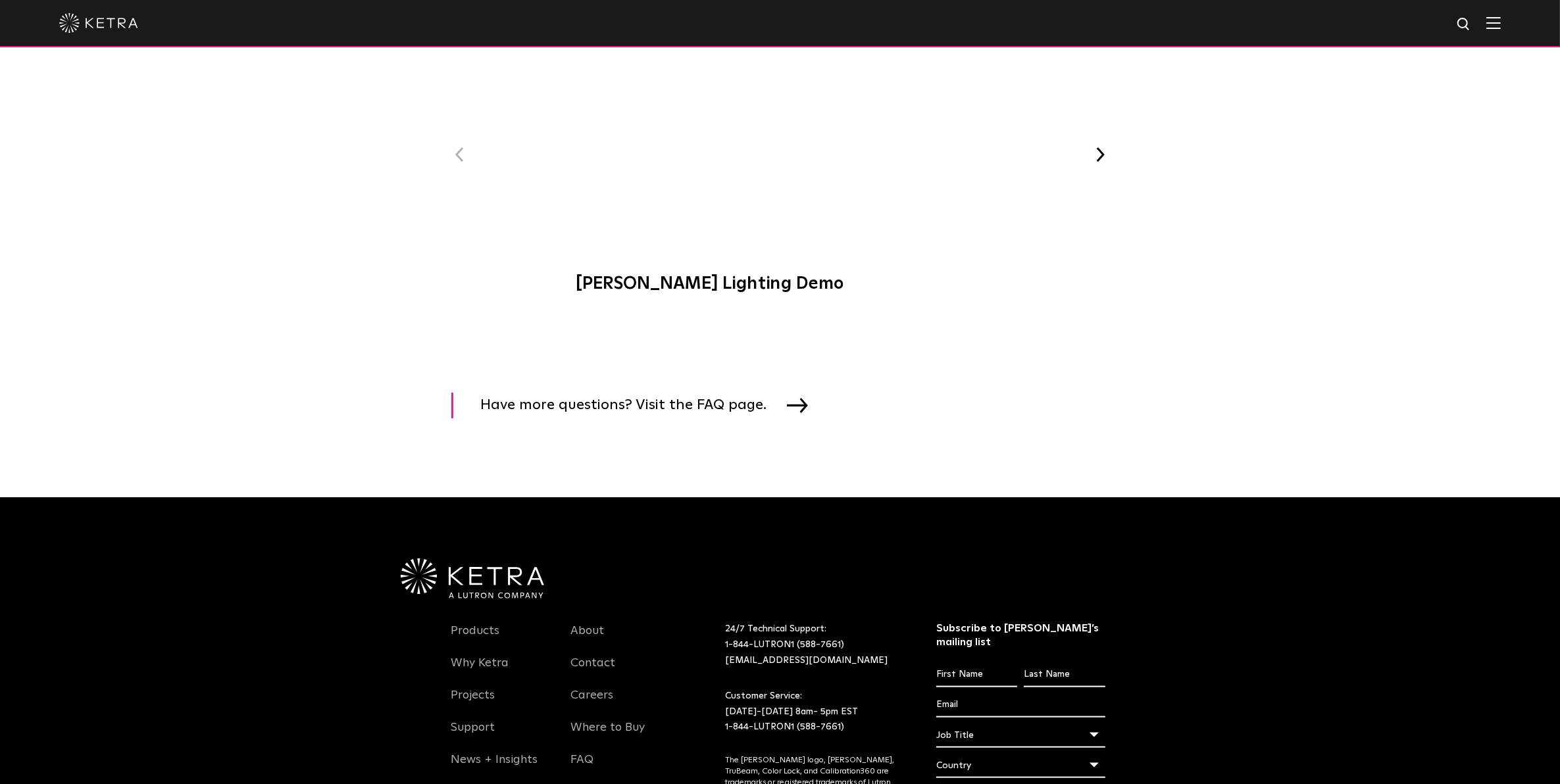
scroll to position [1869, 0]
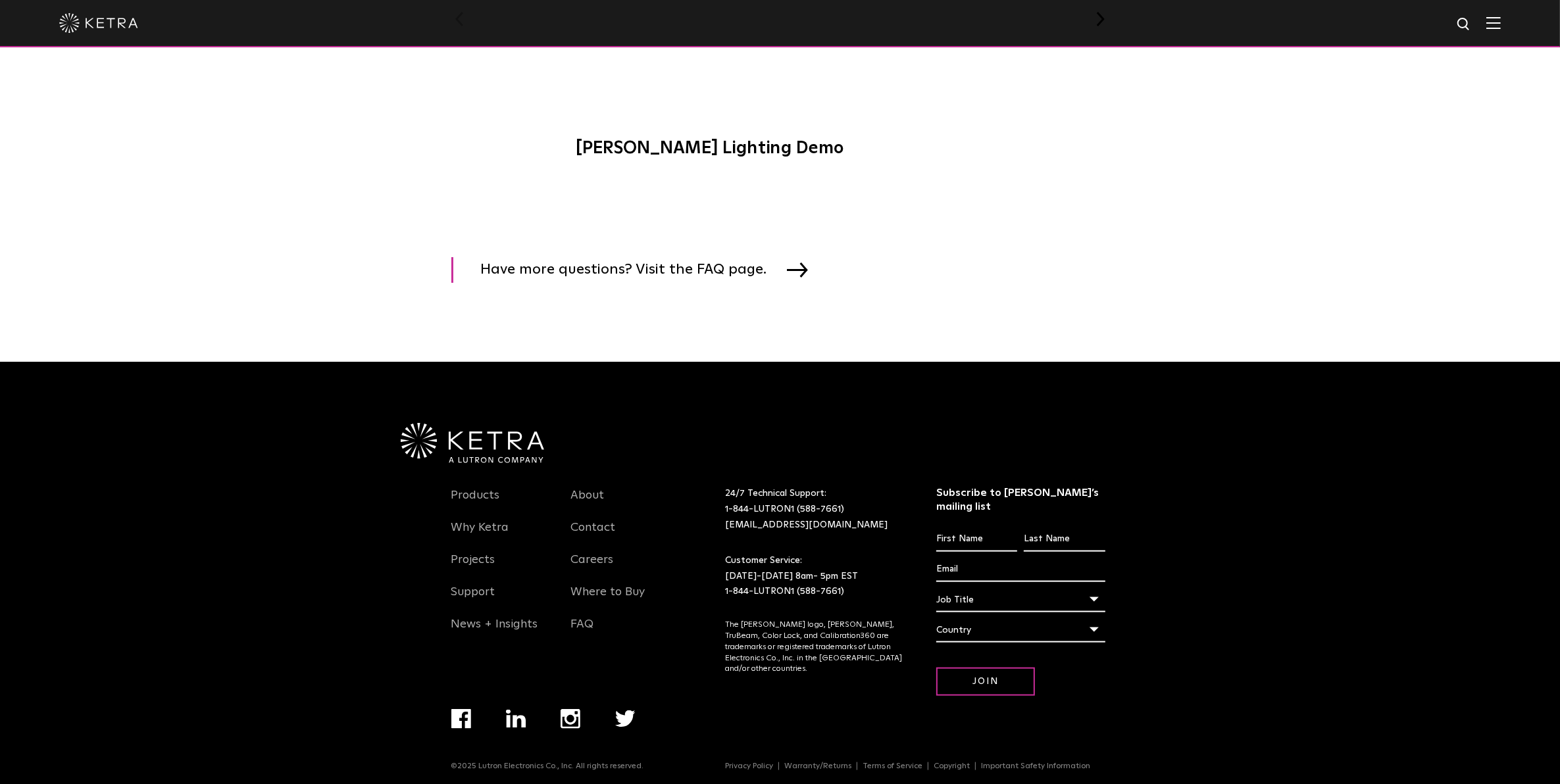
click at [1522, 31] on div at bounding box center [780, 24] width 1560 height 48
click at [1501, 31] on div at bounding box center [779, 23] width 1441 height 46
click at [1501, 26] on img at bounding box center [1493, 22] width 14 height 13
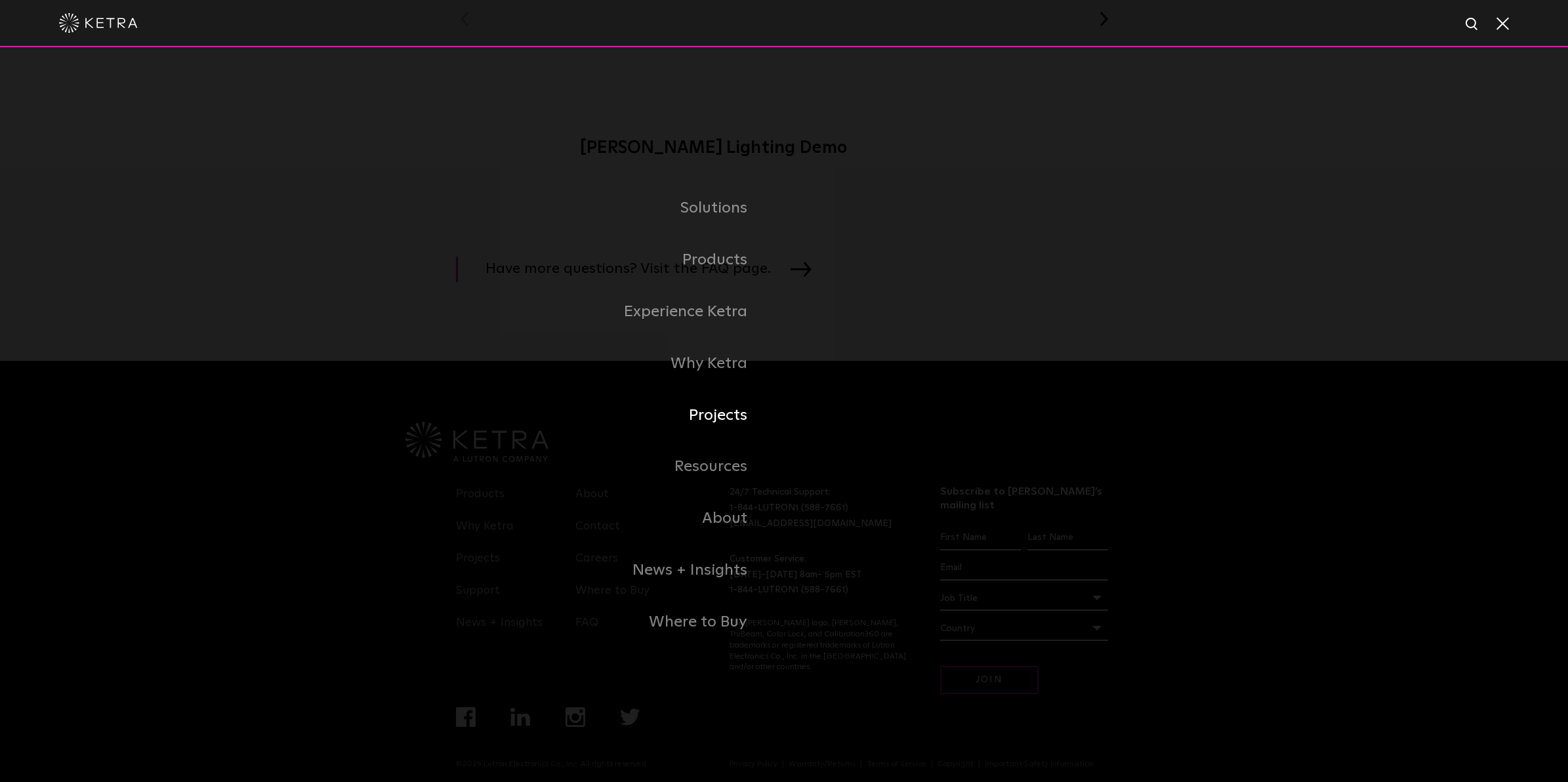
click at [729, 421] on link "Projects" at bounding box center [564, 416] width 439 height 52
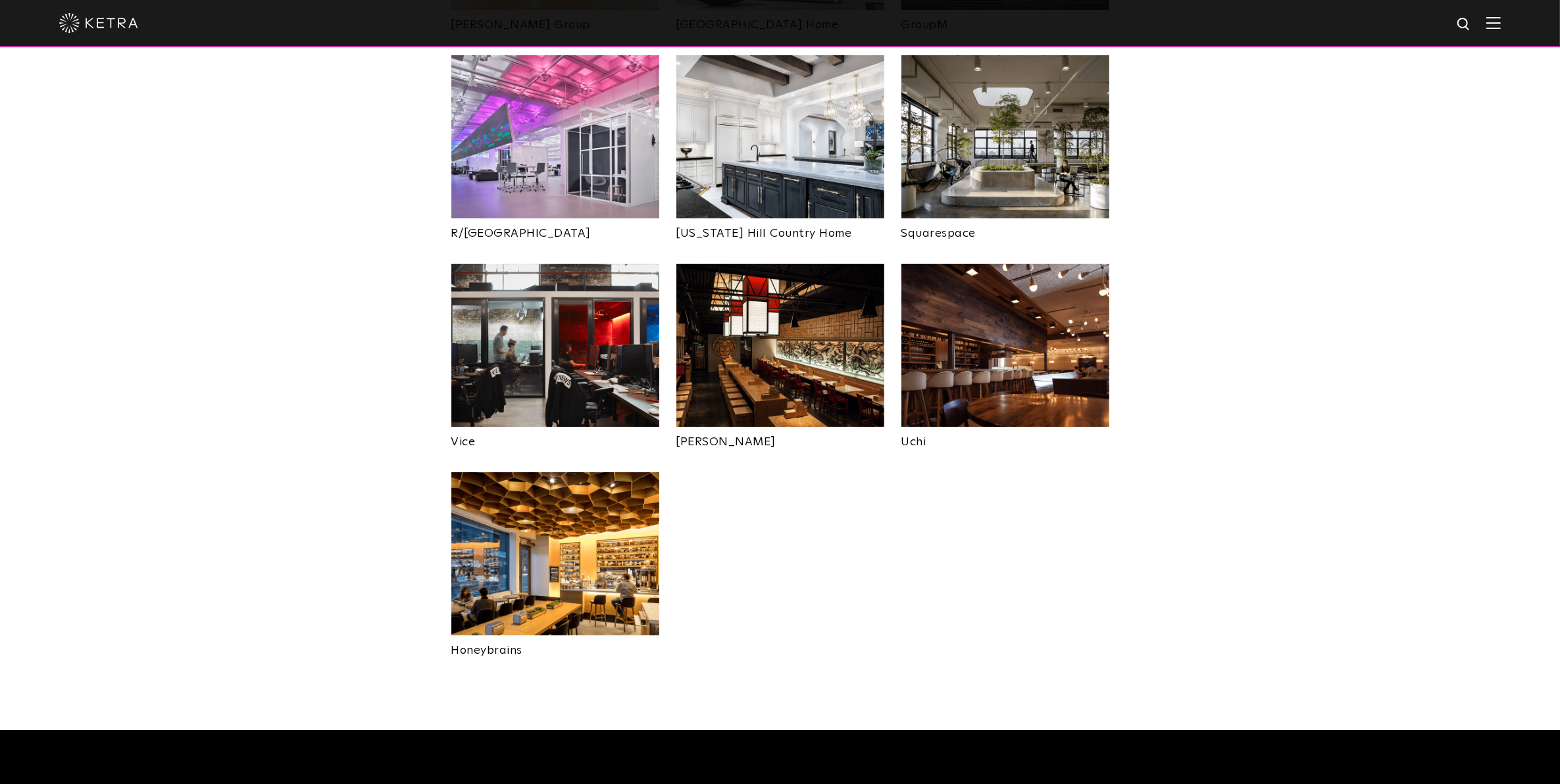
scroll to position [2548, 0]
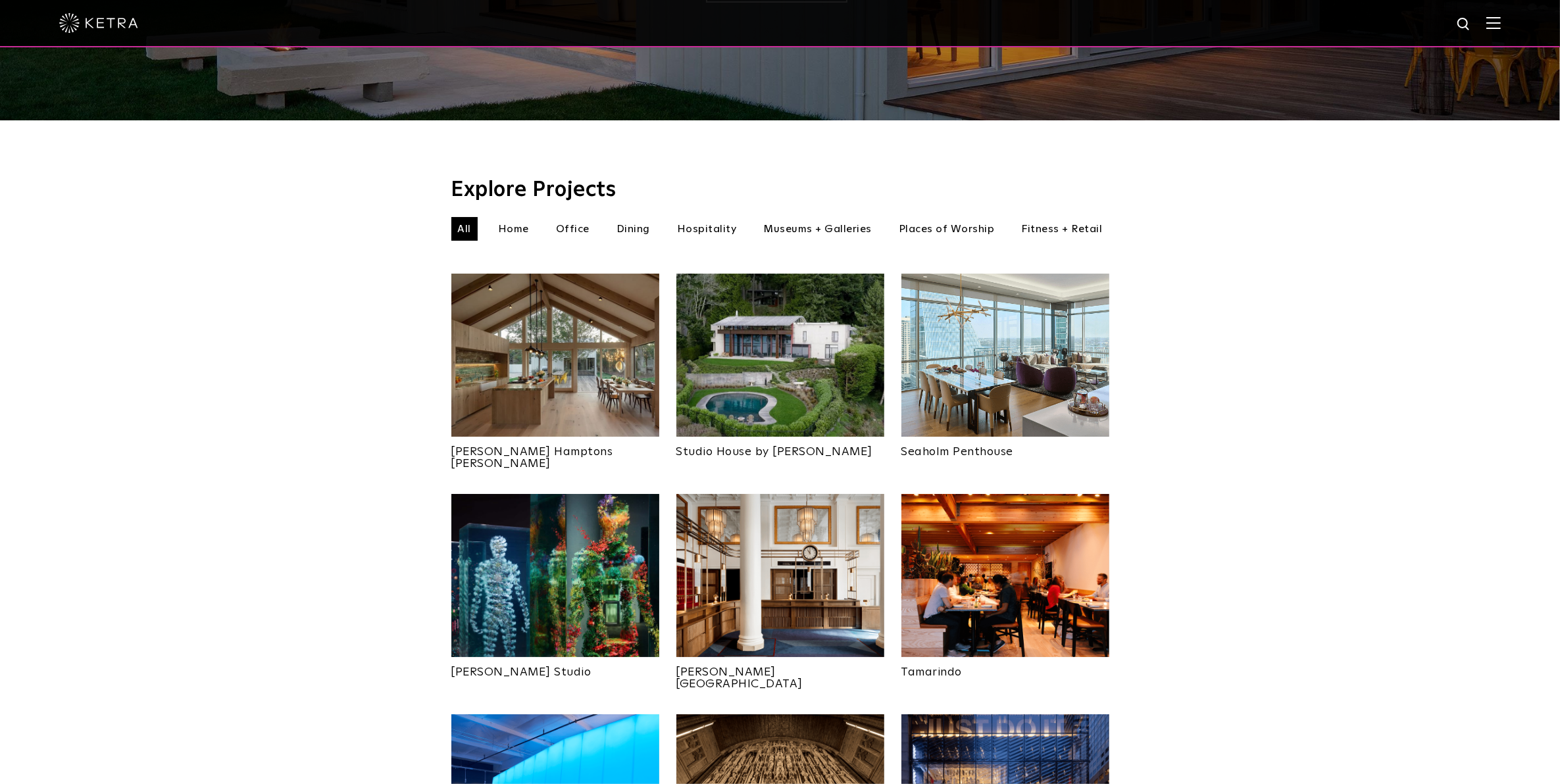
scroll to position [411, 0]
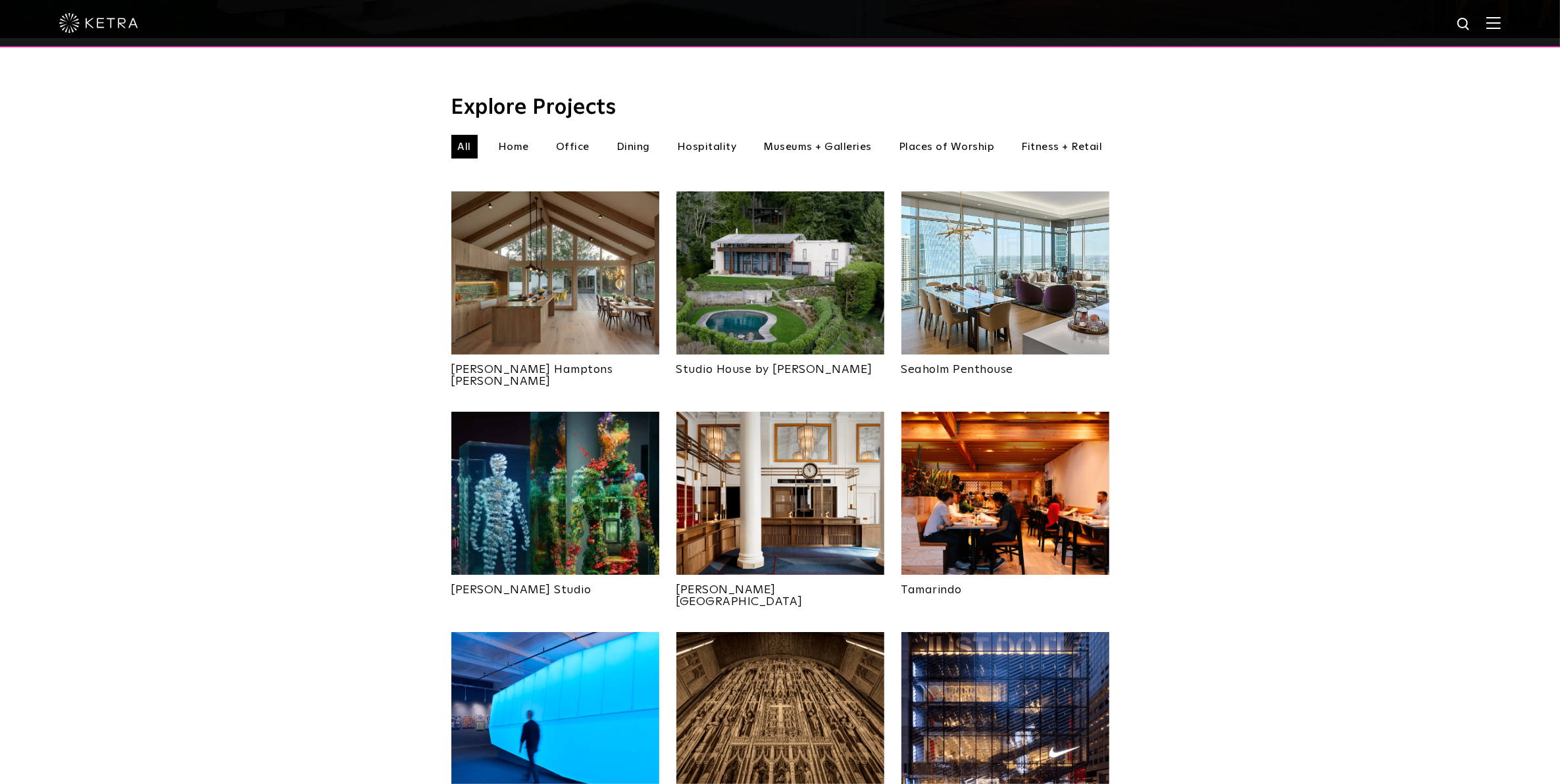
click at [1060, 467] on img at bounding box center [1005, 493] width 208 height 163
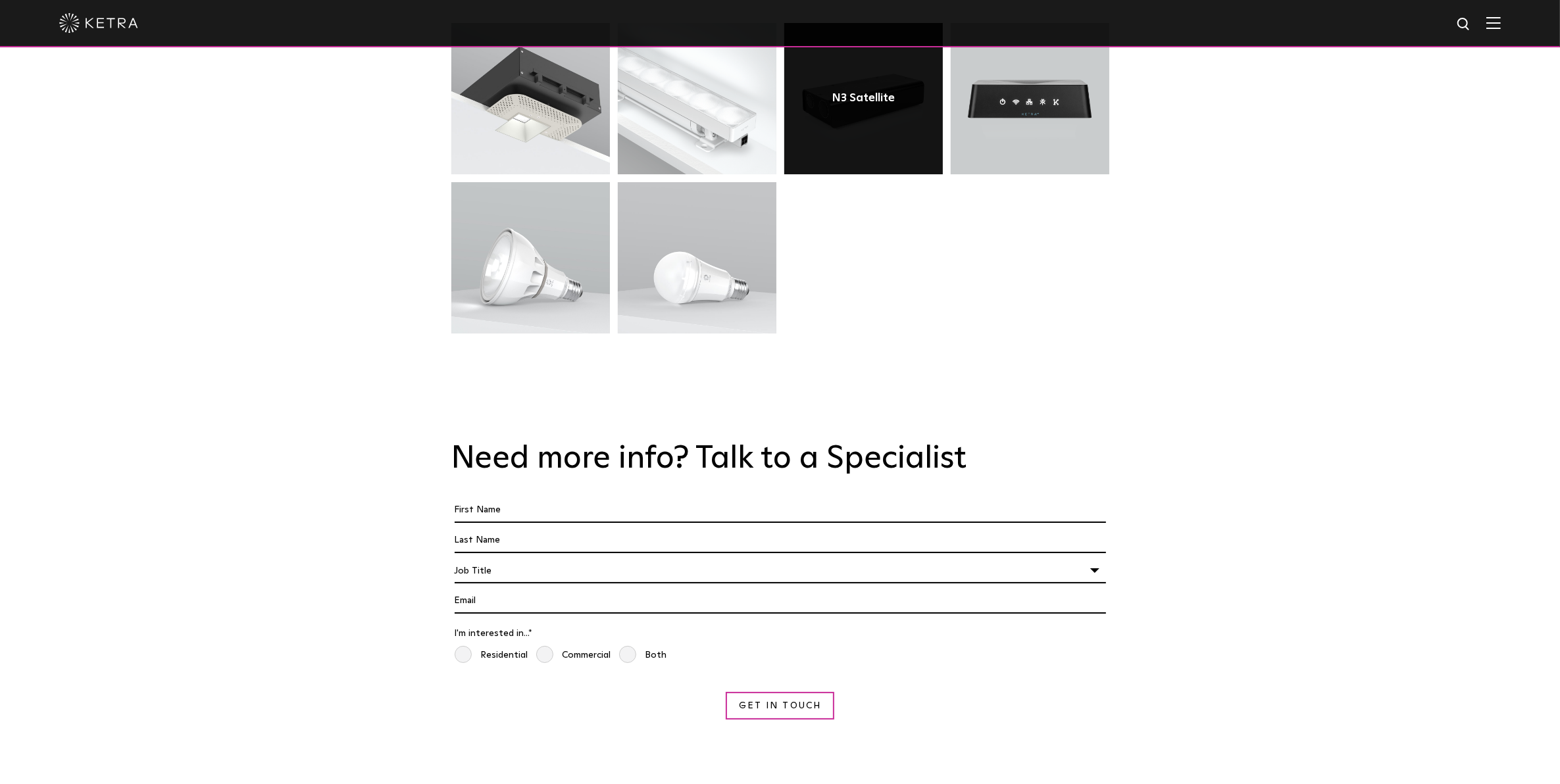
scroll to position [3288, 0]
